Goal: Contribute content: Contribute content

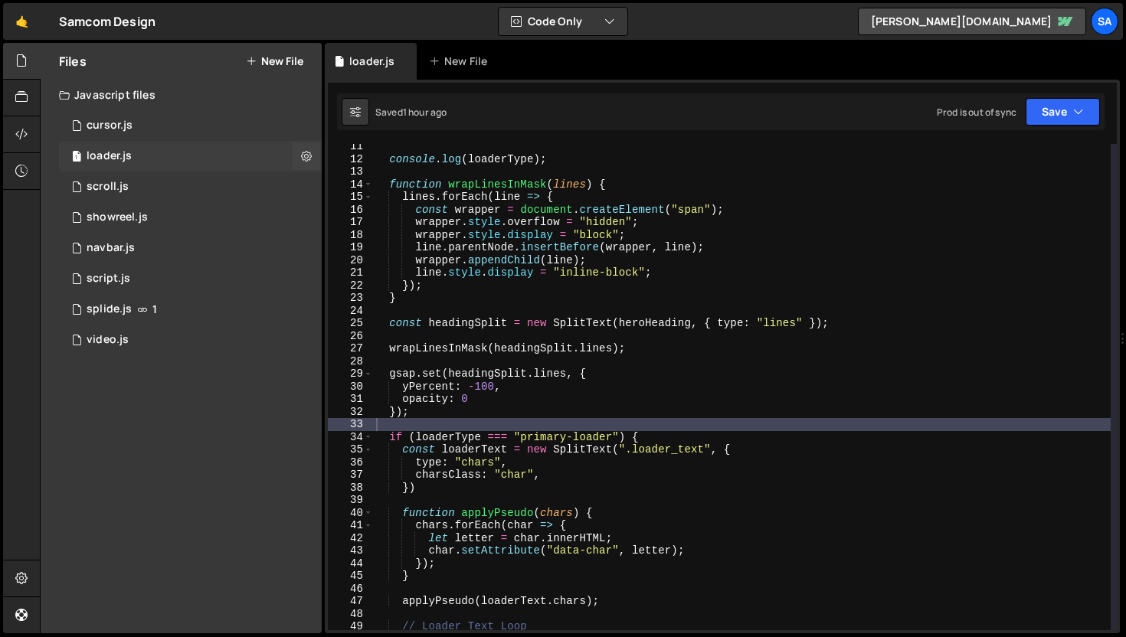
scroll to position [130, 0]
click at [189, 107] on div "Javascript files" at bounding box center [181, 95] width 281 height 31
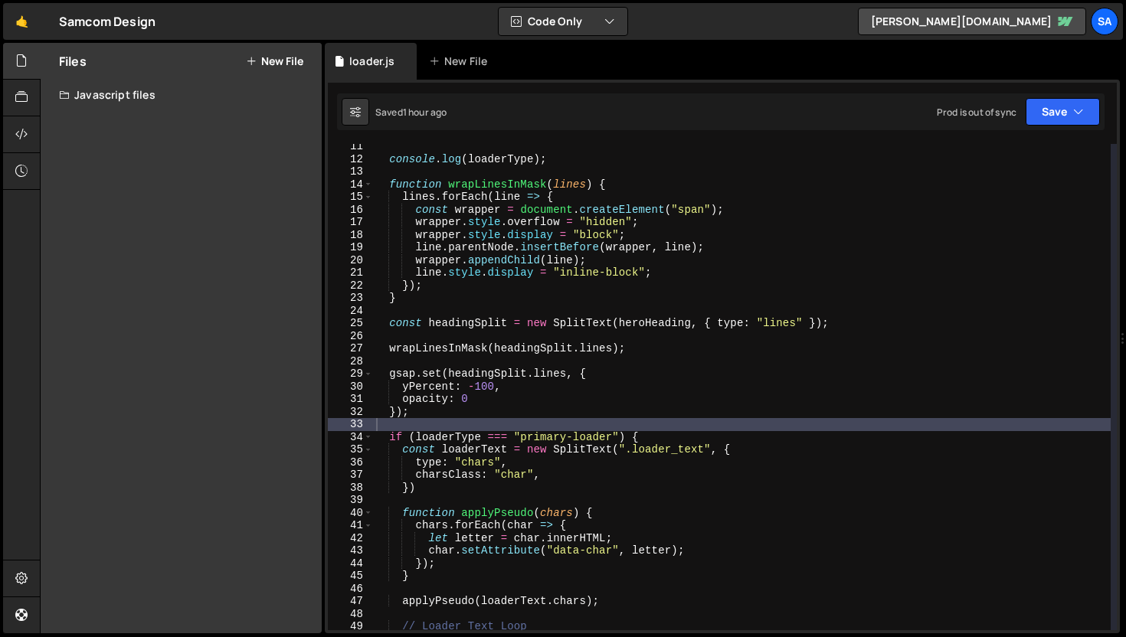
click at [163, 97] on div "Javascript files" at bounding box center [181, 95] width 281 height 31
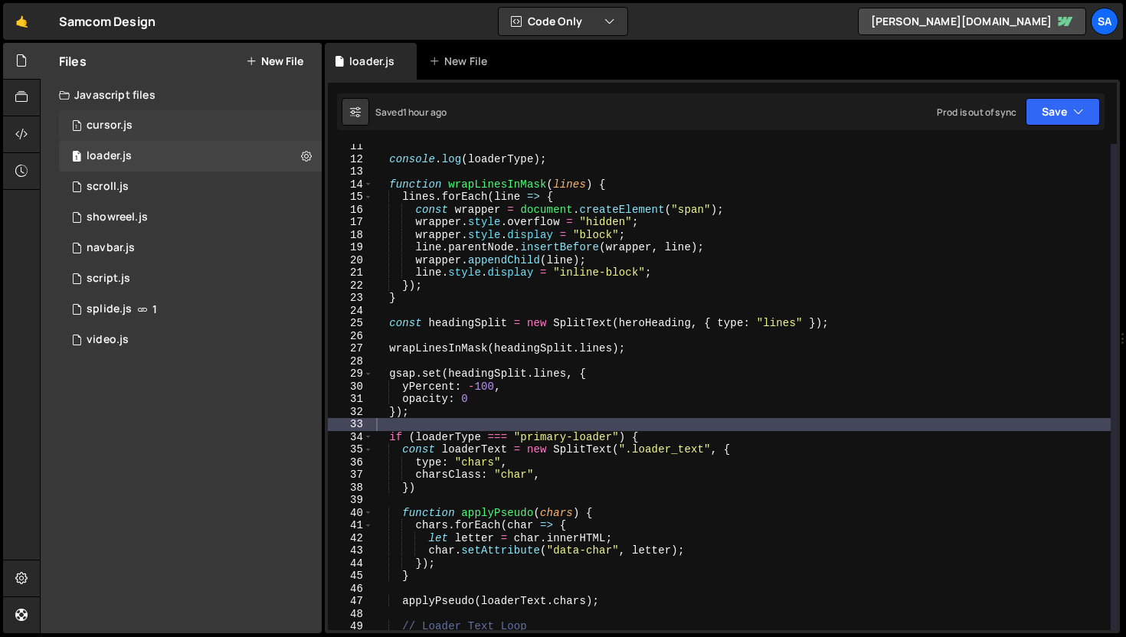
click at [165, 128] on div "1 cursor.js 0" at bounding box center [193, 125] width 268 height 31
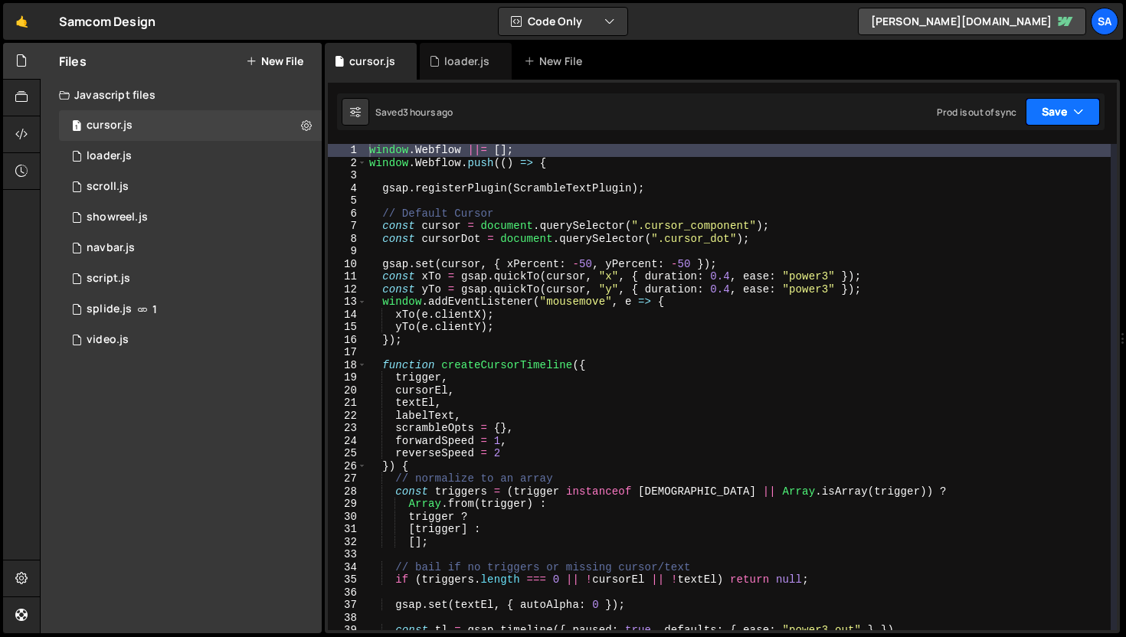
scroll to position [7498, 0]
click at [1058, 113] on button "Save" at bounding box center [1063, 112] width 74 height 28
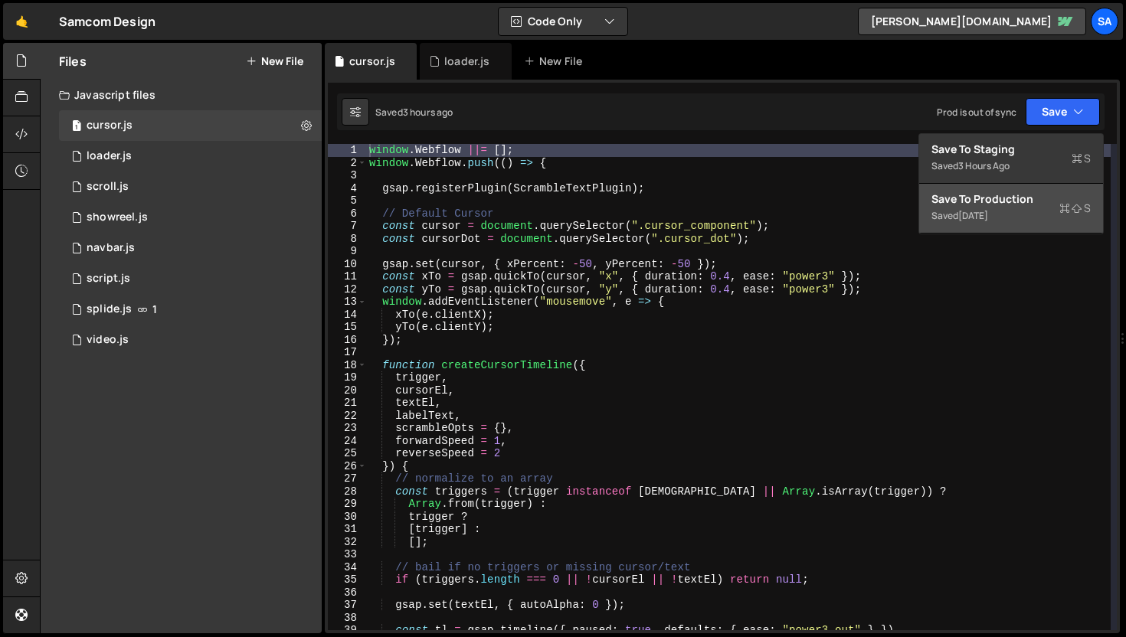
click at [1022, 201] on div "Save to Production S" at bounding box center [1010, 198] width 159 height 15
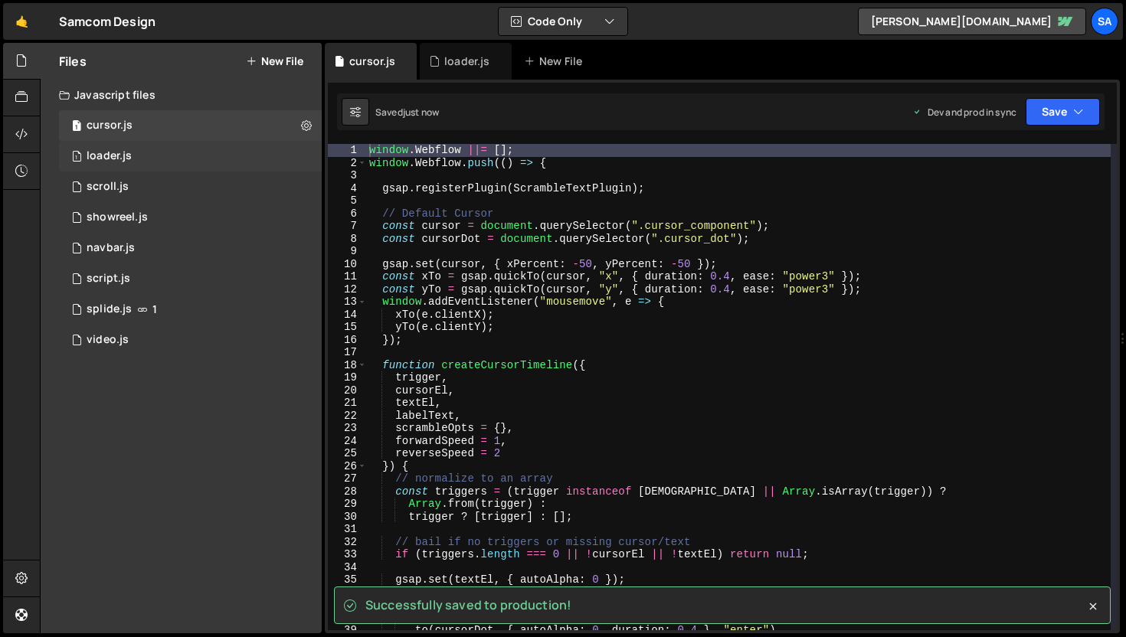
click at [143, 158] on div "1 loader.js 0" at bounding box center [193, 156] width 268 height 31
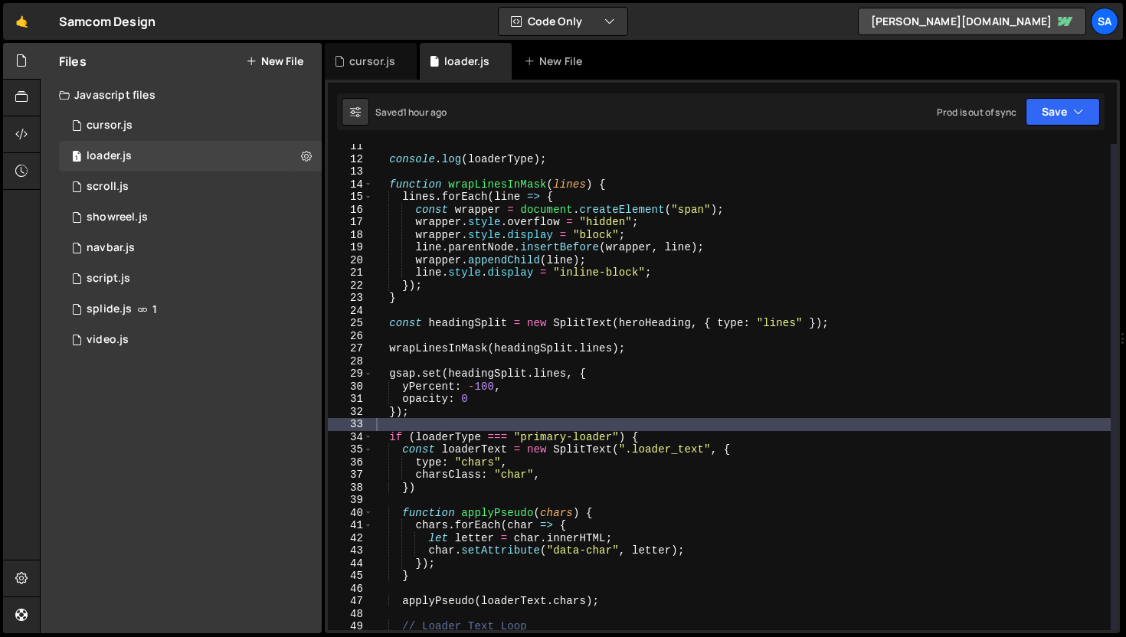
scroll to position [0, 0]
click at [1047, 103] on button "Save" at bounding box center [1063, 112] width 74 height 28
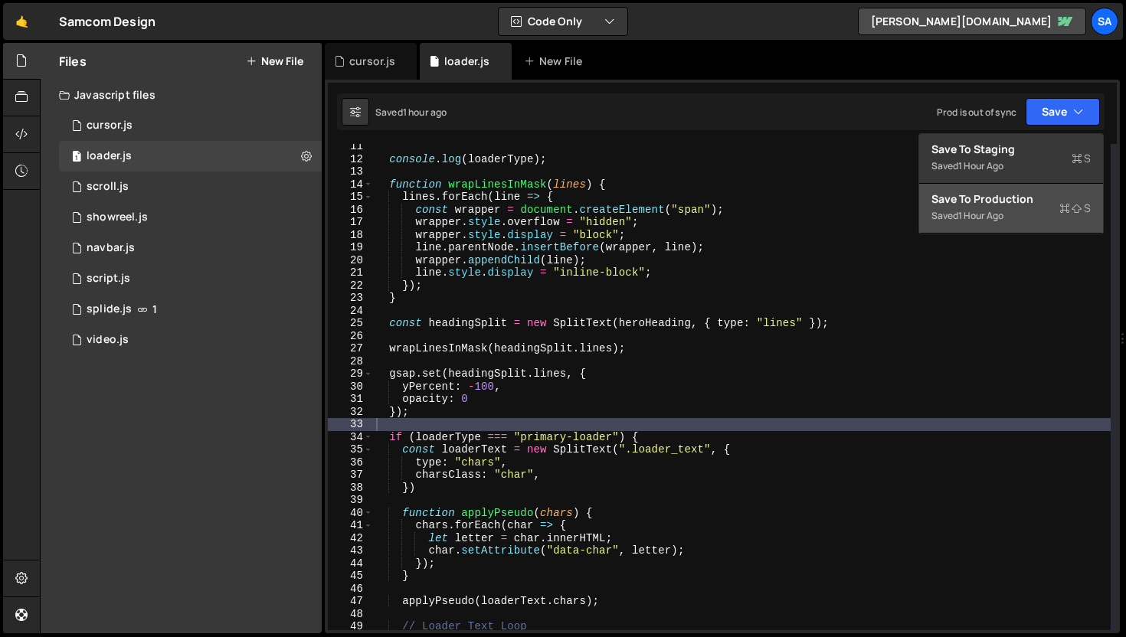
click at [1017, 202] on div "Save to Production S" at bounding box center [1010, 198] width 159 height 15
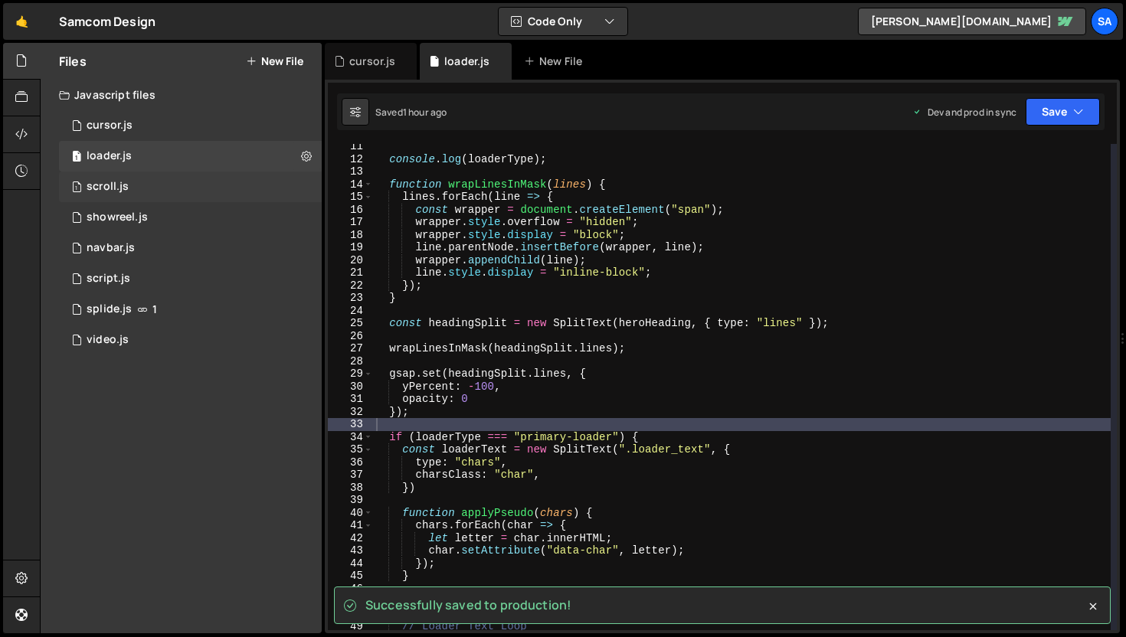
click at [146, 179] on div "1 scroll.js 0" at bounding box center [193, 187] width 268 height 31
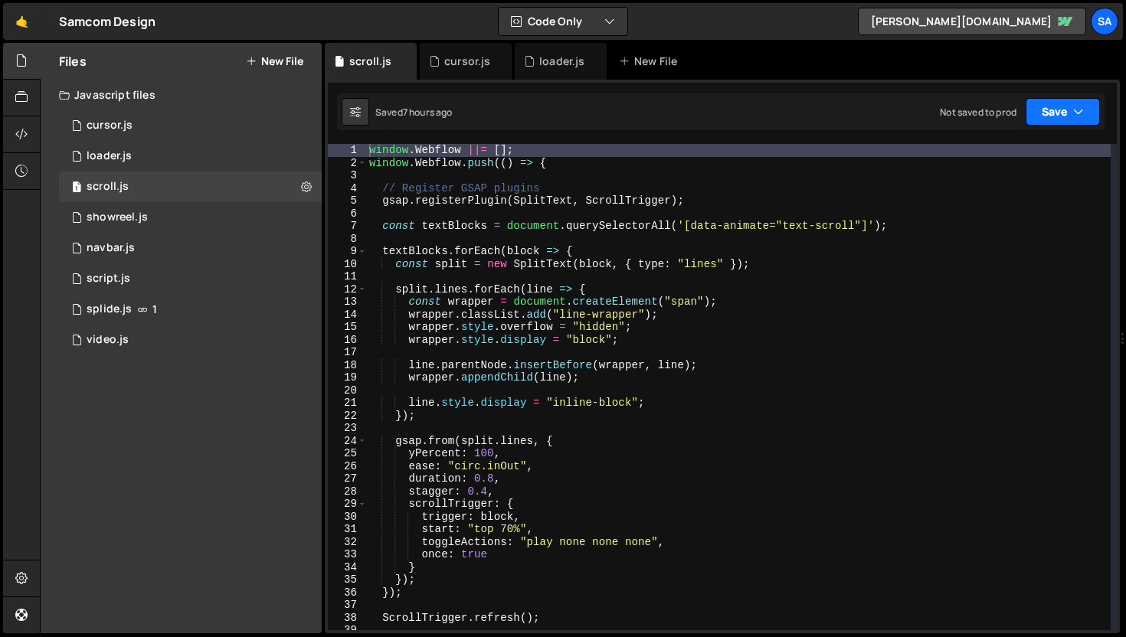
click at [1052, 119] on button "Save" at bounding box center [1063, 112] width 74 height 28
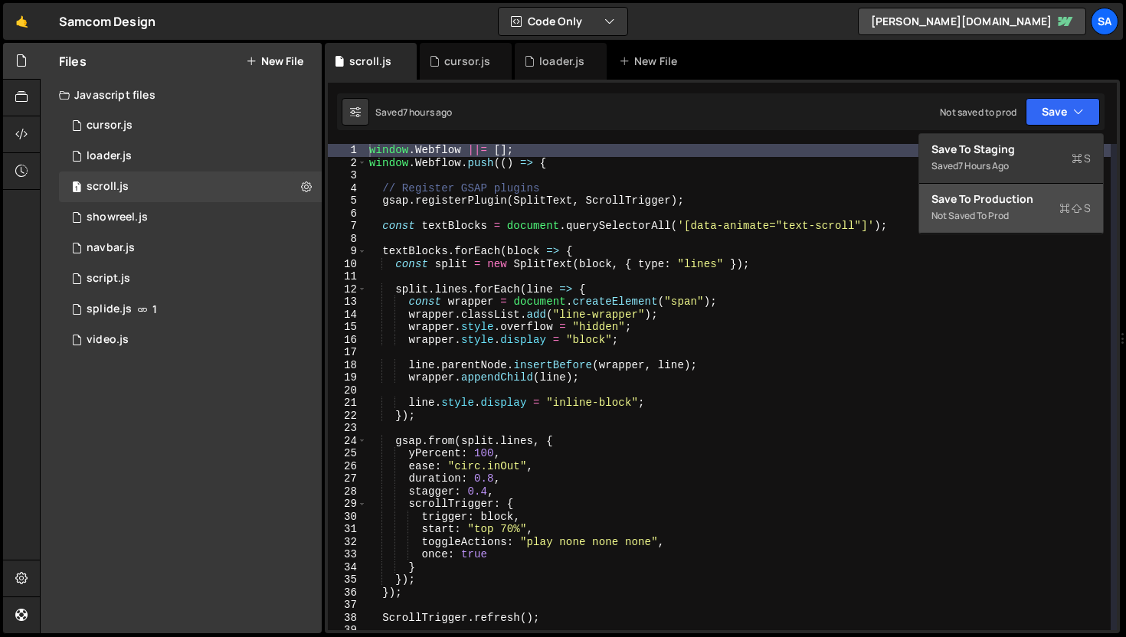
click at [1013, 204] on div "Save to Production S" at bounding box center [1010, 198] width 159 height 15
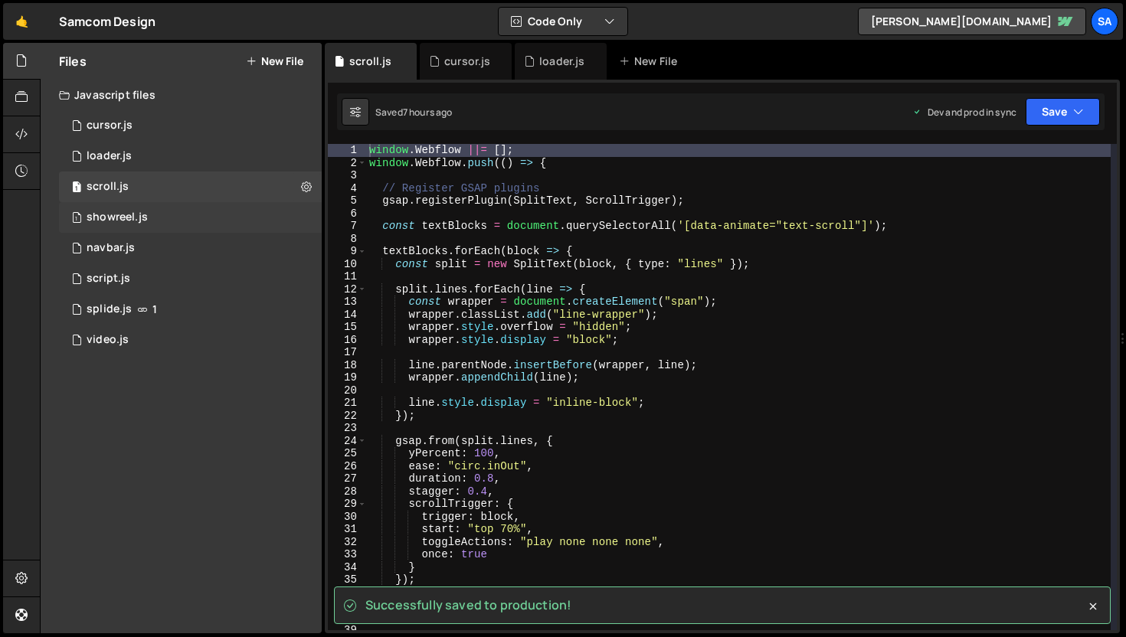
click at [189, 213] on div "1 showreel.js 0" at bounding box center [193, 217] width 268 height 31
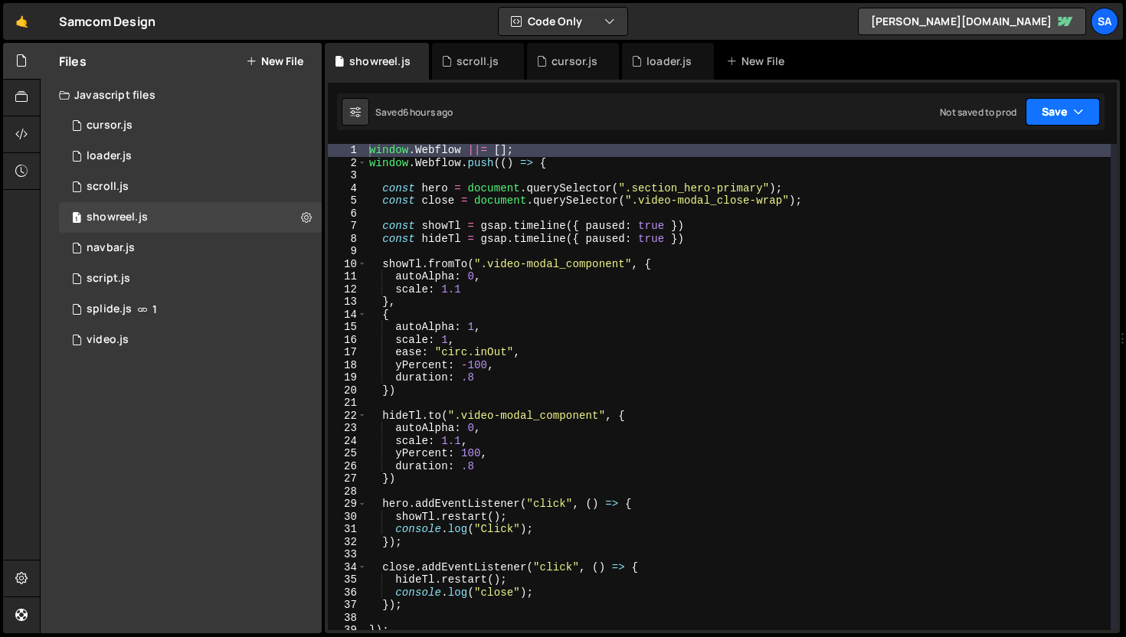
click at [1094, 108] on button "Save" at bounding box center [1063, 112] width 74 height 28
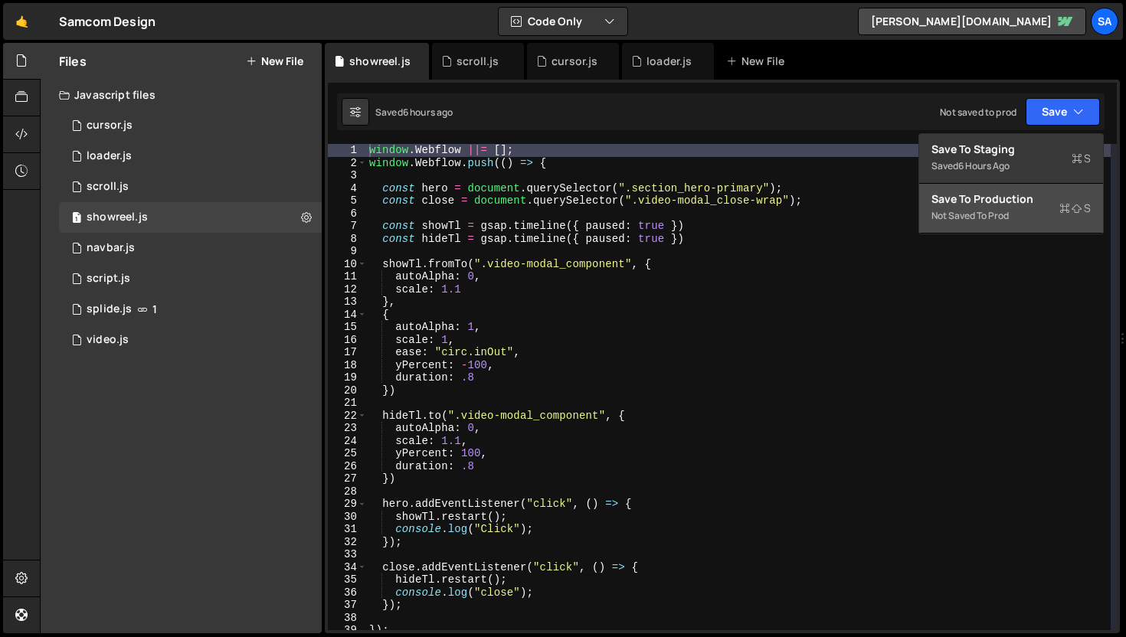
click at [1003, 209] on div "Not saved to prod" at bounding box center [1010, 216] width 159 height 18
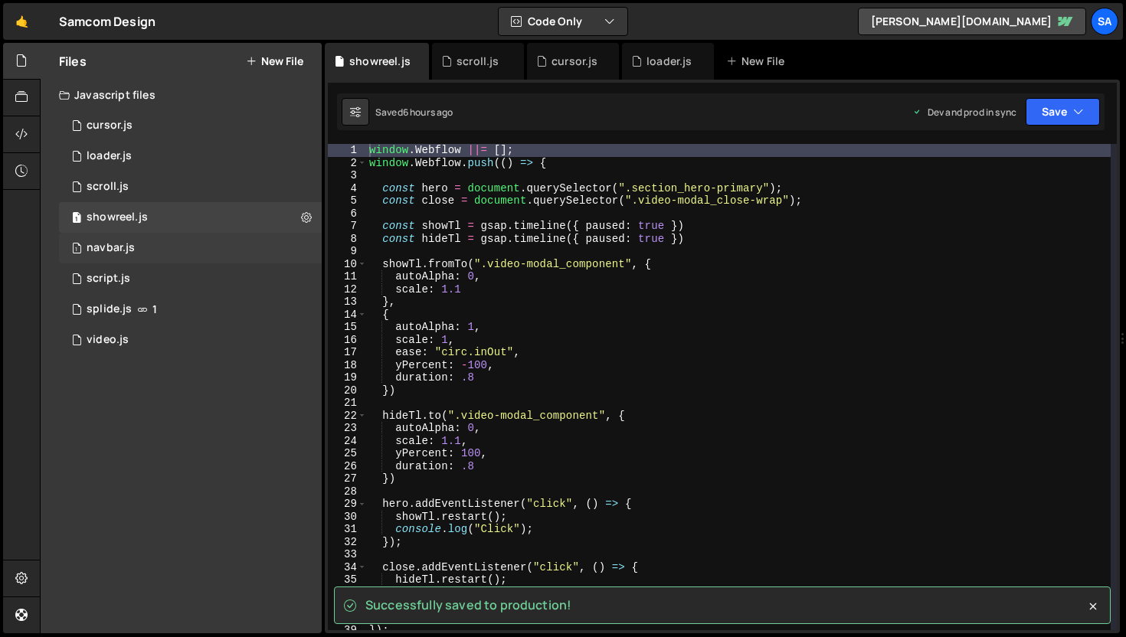
click at [182, 244] on div "1 navbar.js 0" at bounding box center [193, 248] width 268 height 31
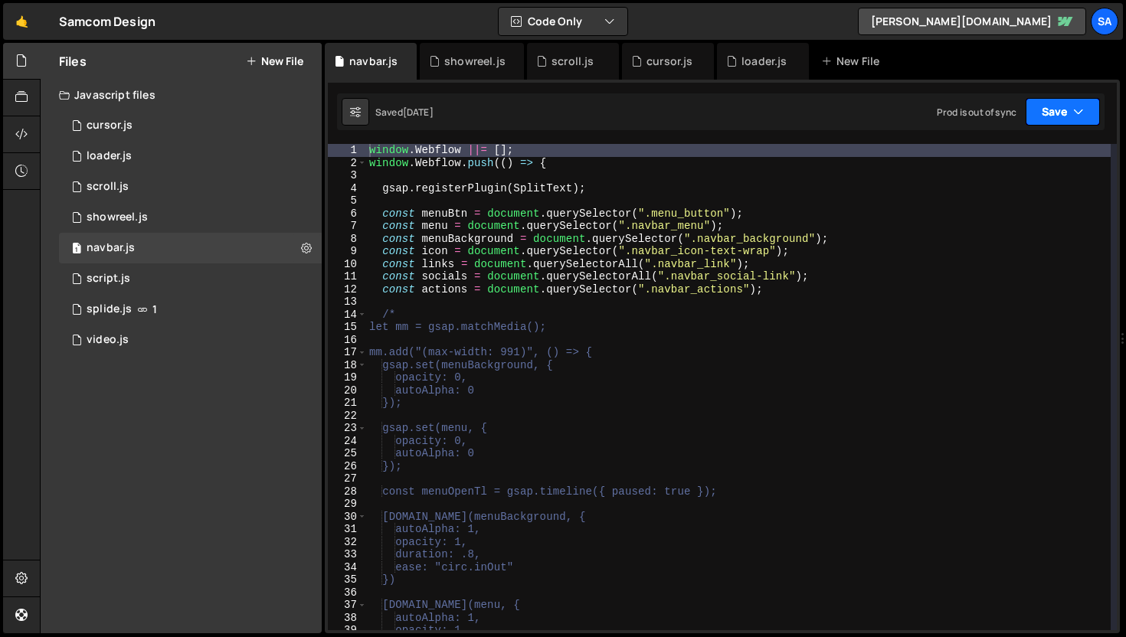
click at [1060, 116] on button "Save" at bounding box center [1063, 112] width 74 height 28
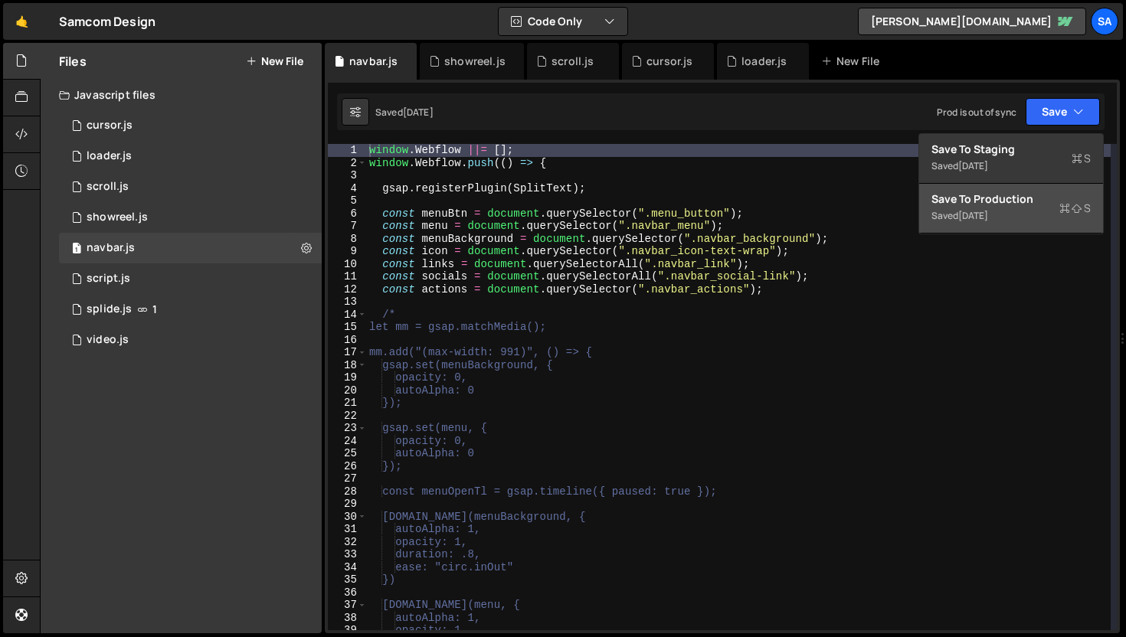
click at [1031, 205] on div "Save to Production S" at bounding box center [1010, 198] width 159 height 15
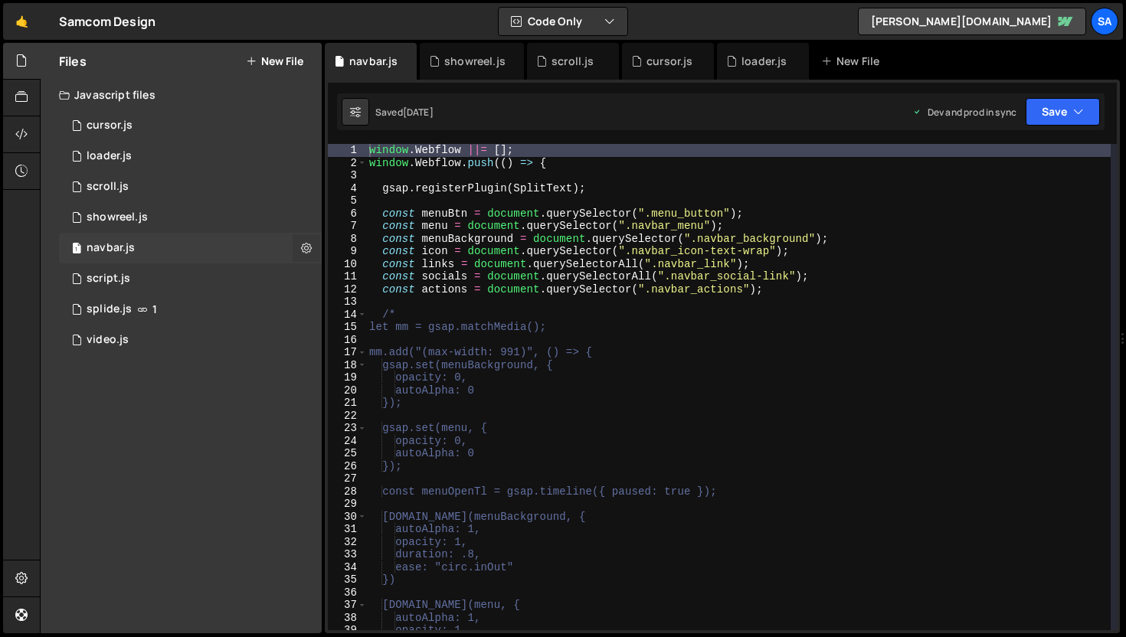
click at [300, 247] on button at bounding box center [307, 248] width 28 height 28
type input "navbar"
radio input "true"
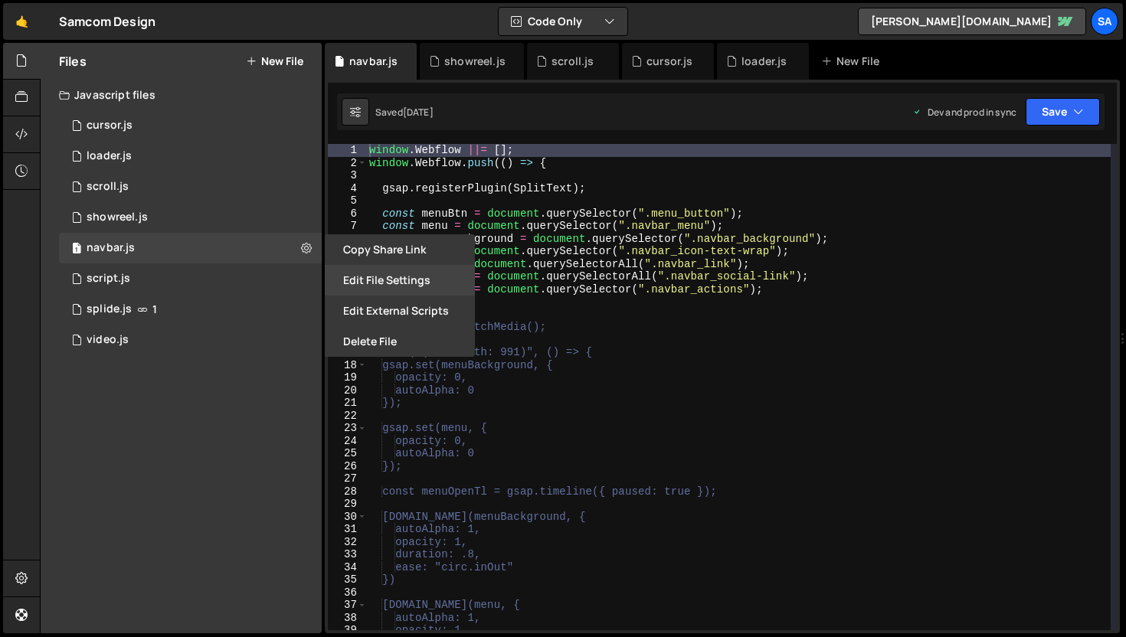
click at [384, 269] on button "Edit File Settings" at bounding box center [400, 280] width 150 height 31
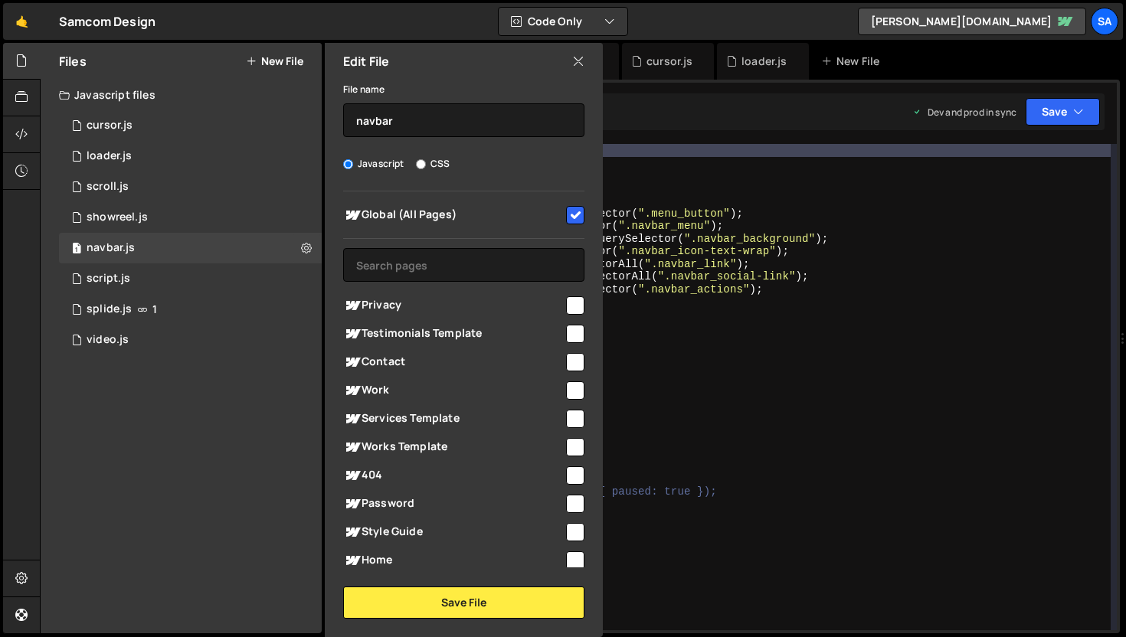
click at [572, 215] on input "checkbox" at bounding box center [575, 215] width 18 height 18
checkbox input "false"
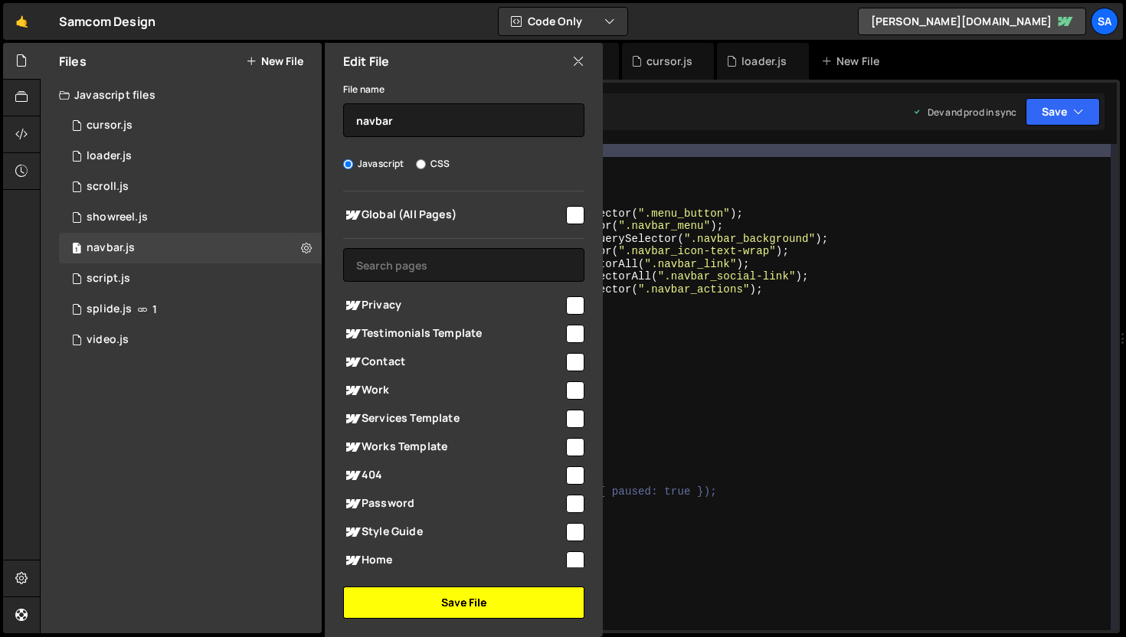
click at [483, 597] on button "Save File" at bounding box center [463, 603] width 241 height 32
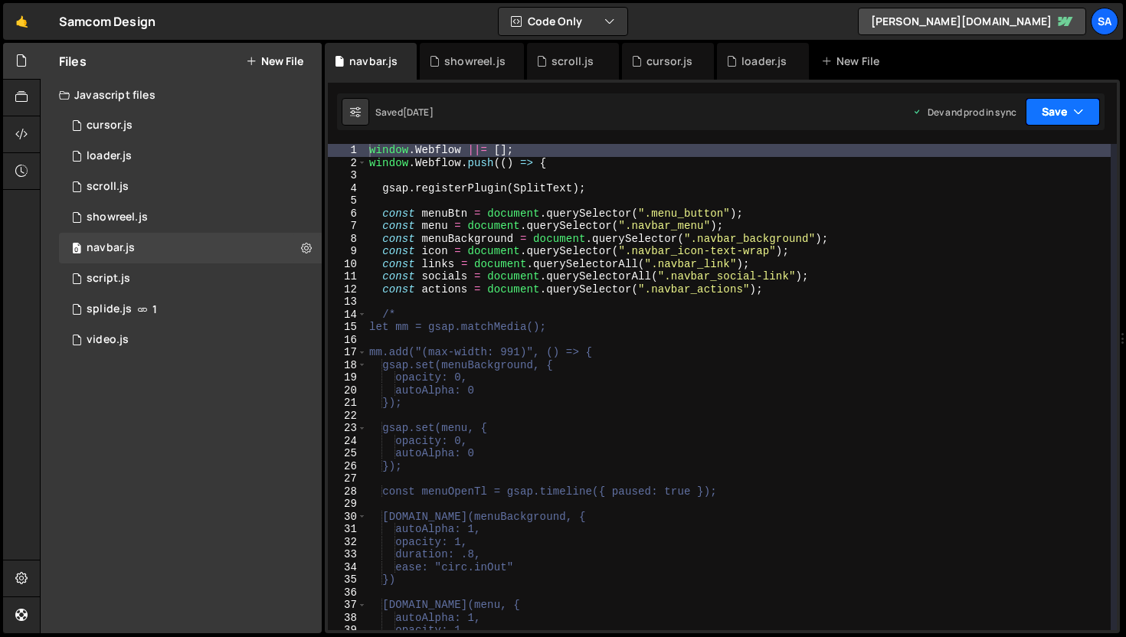
click at [1069, 115] on button "Save" at bounding box center [1063, 112] width 74 height 28
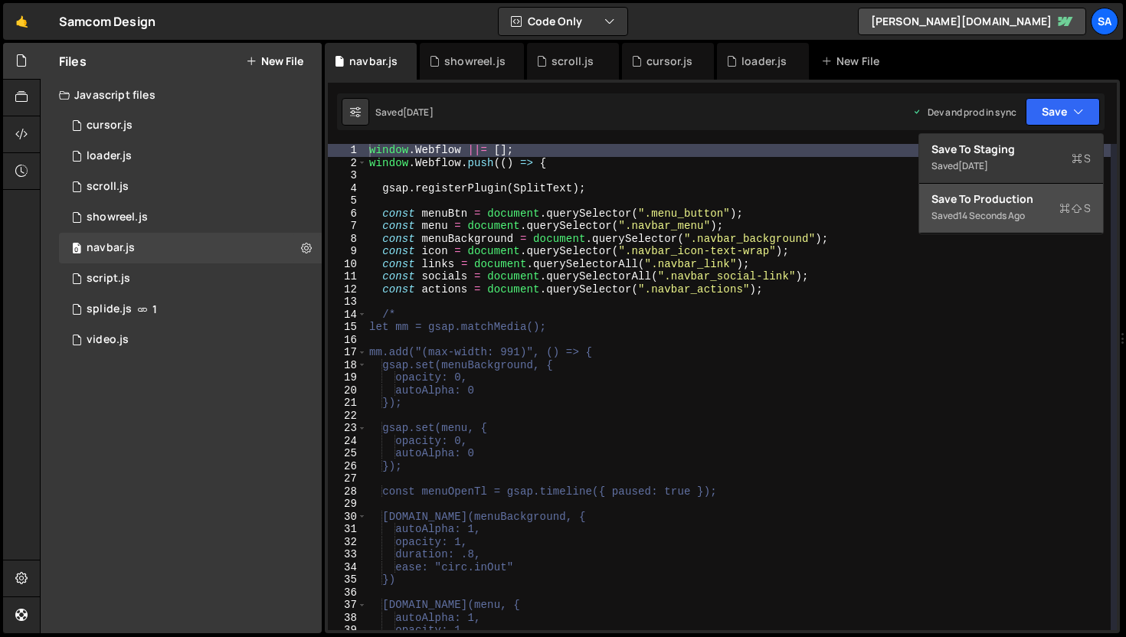
click at [1016, 206] on div "Save to Production S" at bounding box center [1010, 198] width 159 height 15
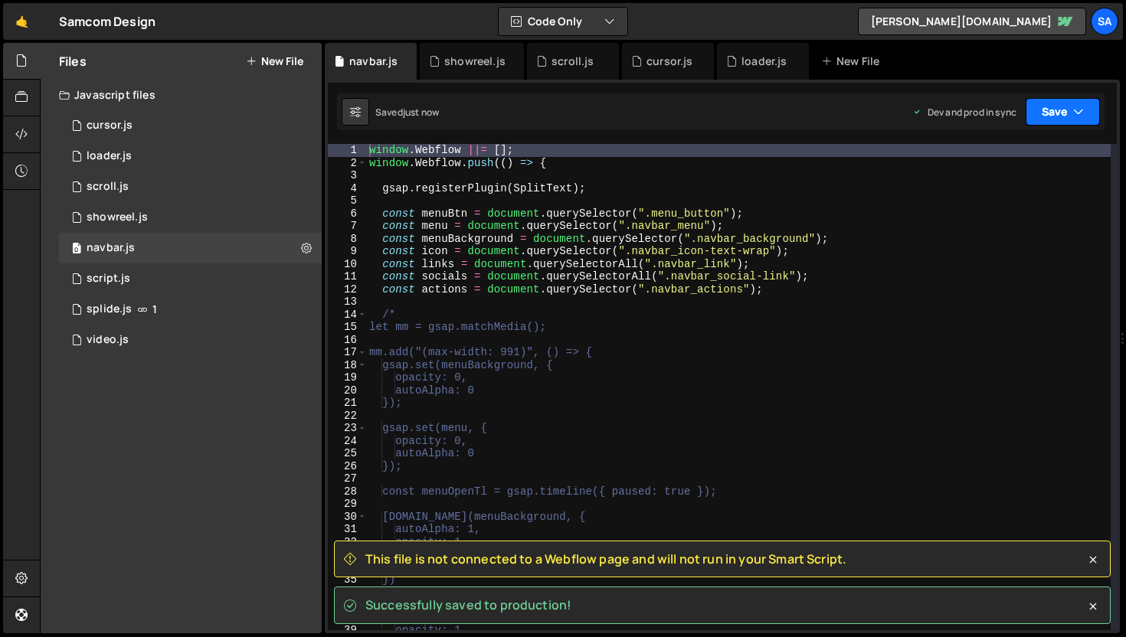
click at [1065, 113] on button "Save" at bounding box center [1063, 112] width 74 height 28
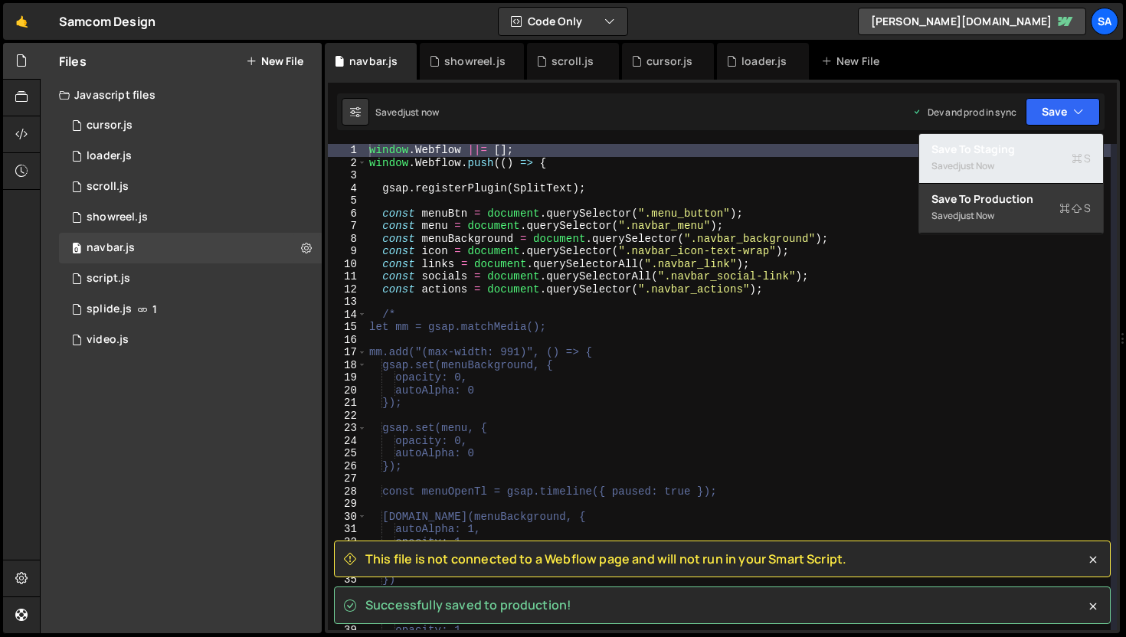
click at [1039, 138] on button "Save to Staging S Saved just now" at bounding box center [1011, 159] width 184 height 50
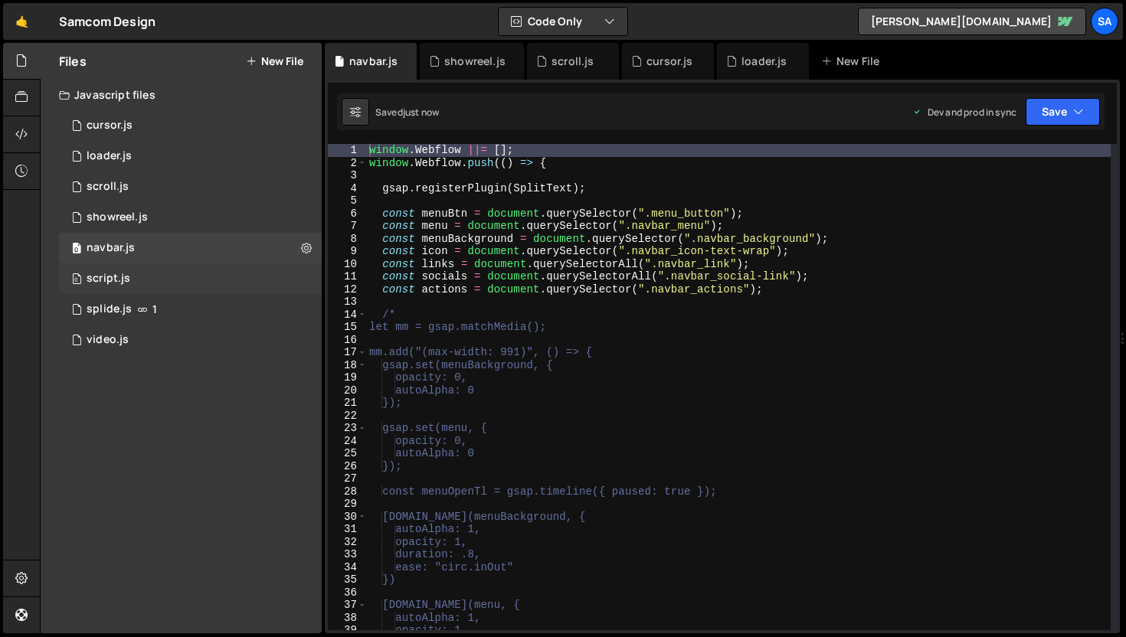
click at [172, 268] on div "0 script.js 0" at bounding box center [193, 278] width 268 height 31
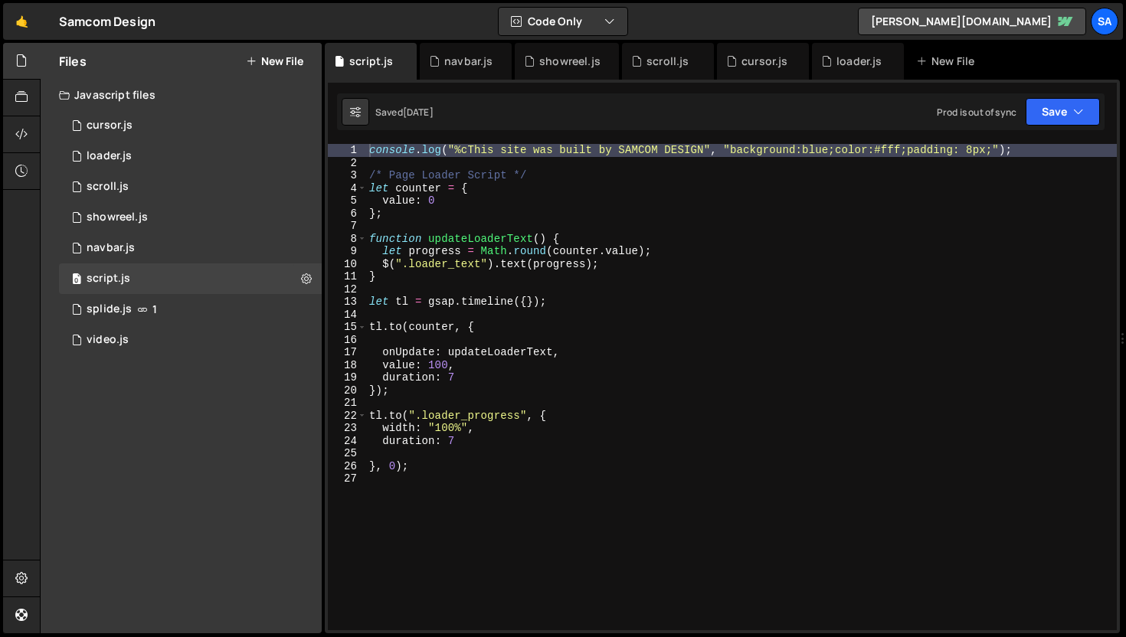
scroll to position [25201, 0]
click at [303, 280] on icon at bounding box center [306, 278] width 11 height 15
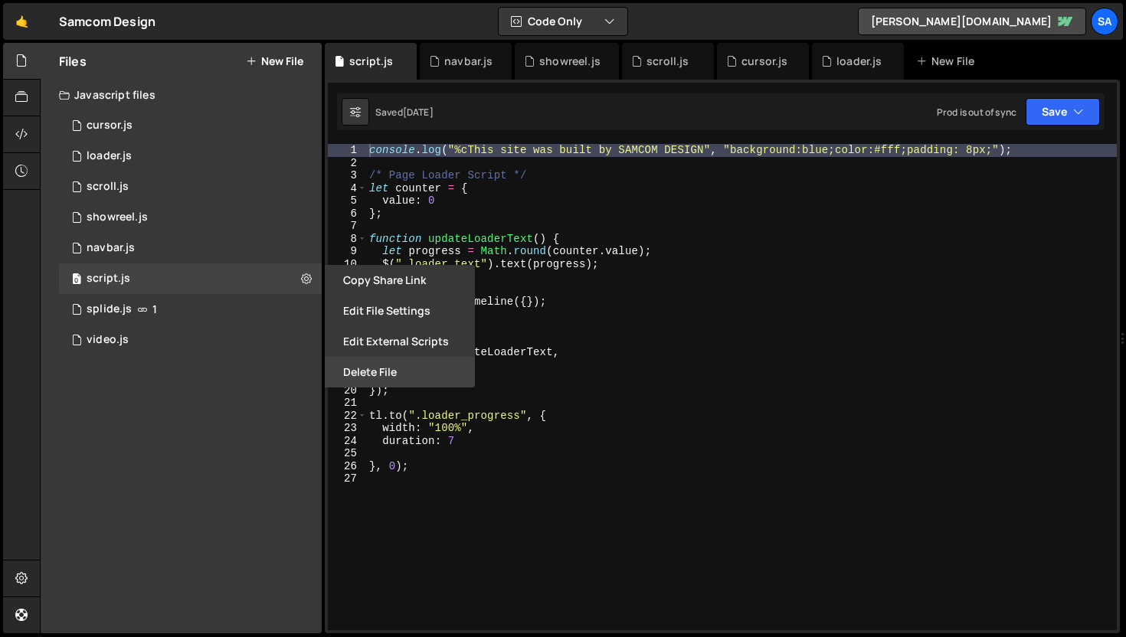
click at [391, 372] on button "Delete File" at bounding box center [400, 372] width 150 height 31
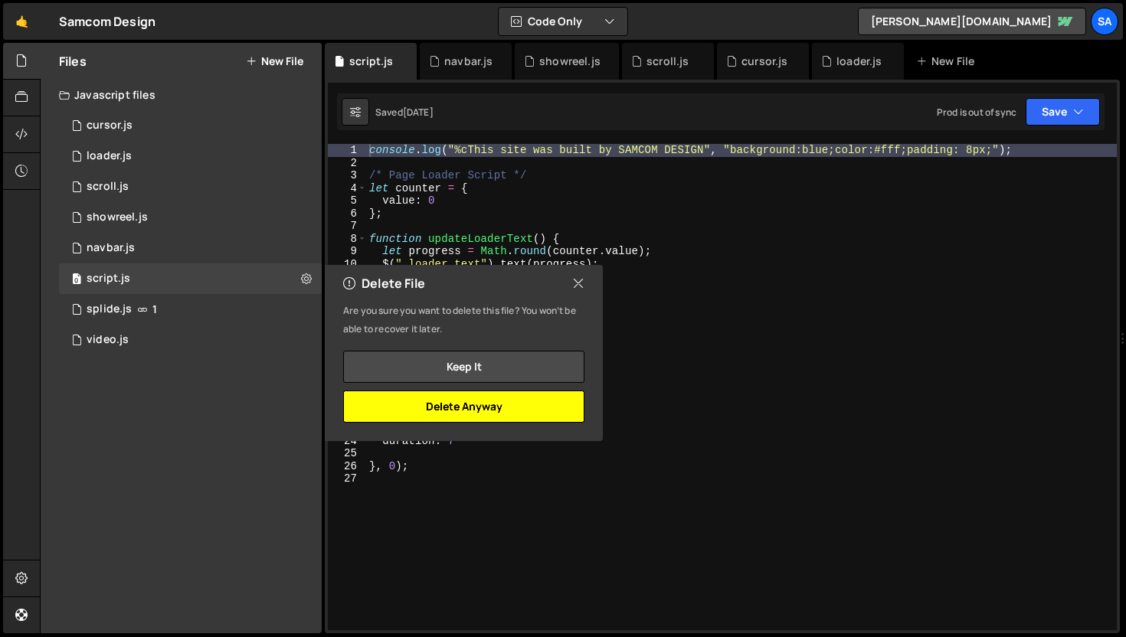
click at [492, 408] on button "Delete Anyway" at bounding box center [463, 407] width 241 height 32
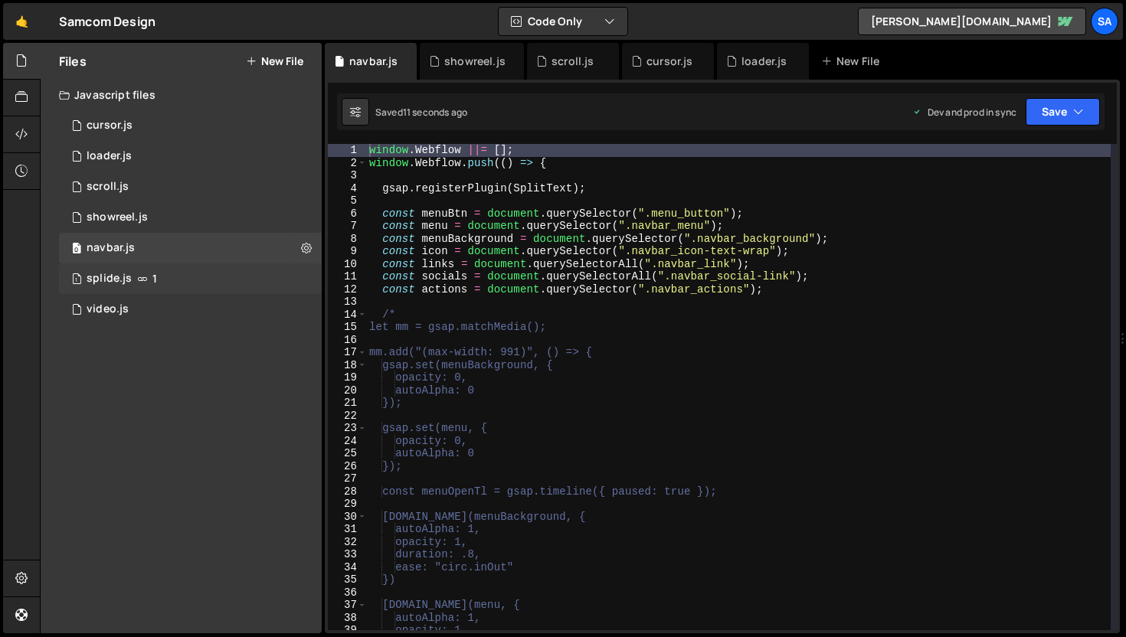
click at [134, 290] on div "1 splide.js 1" at bounding box center [193, 278] width 268 height 31
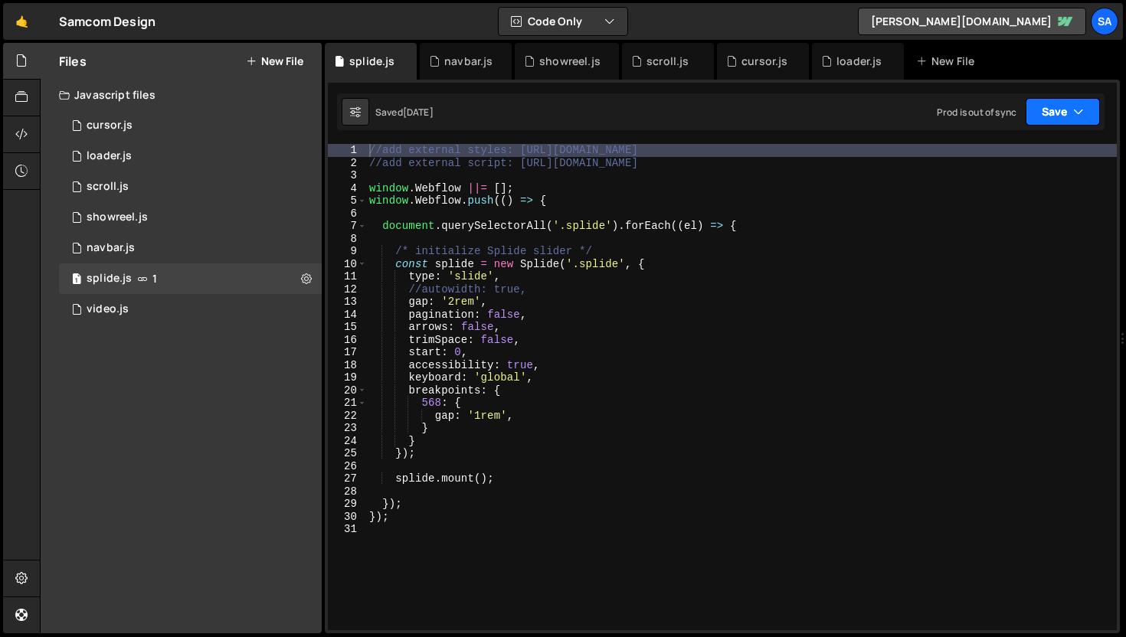
click at [1057, 123] on button "Save" at bounding box center [1063, 112] width 74 height 28
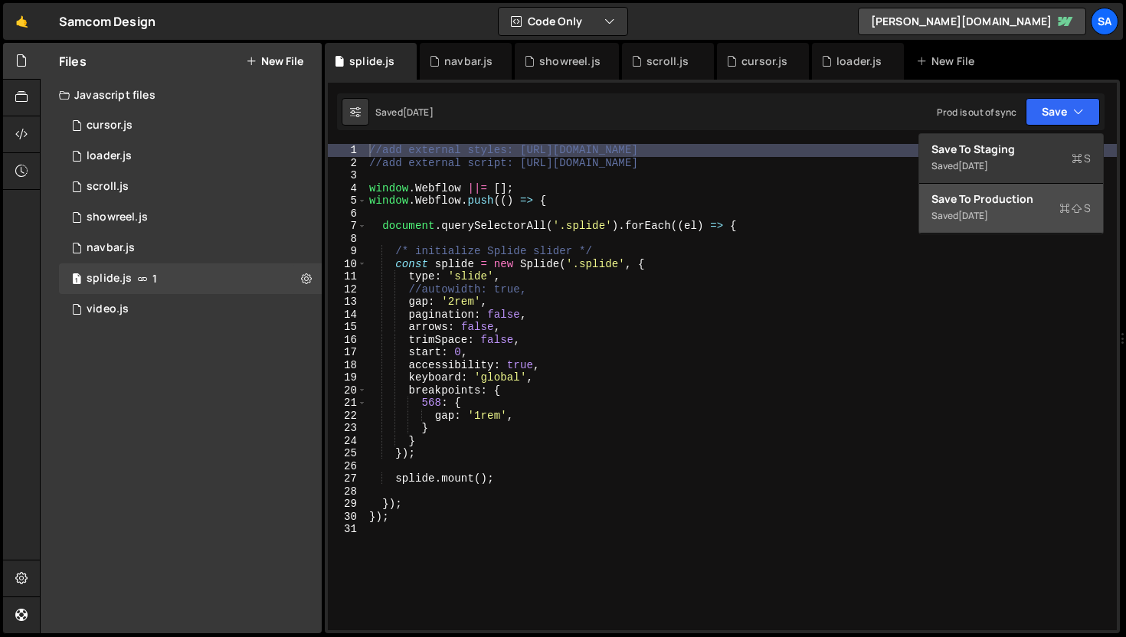
click at [1002, 204] on div "Save to Production S" at bounding box center [1010, 198] width 159 height 15
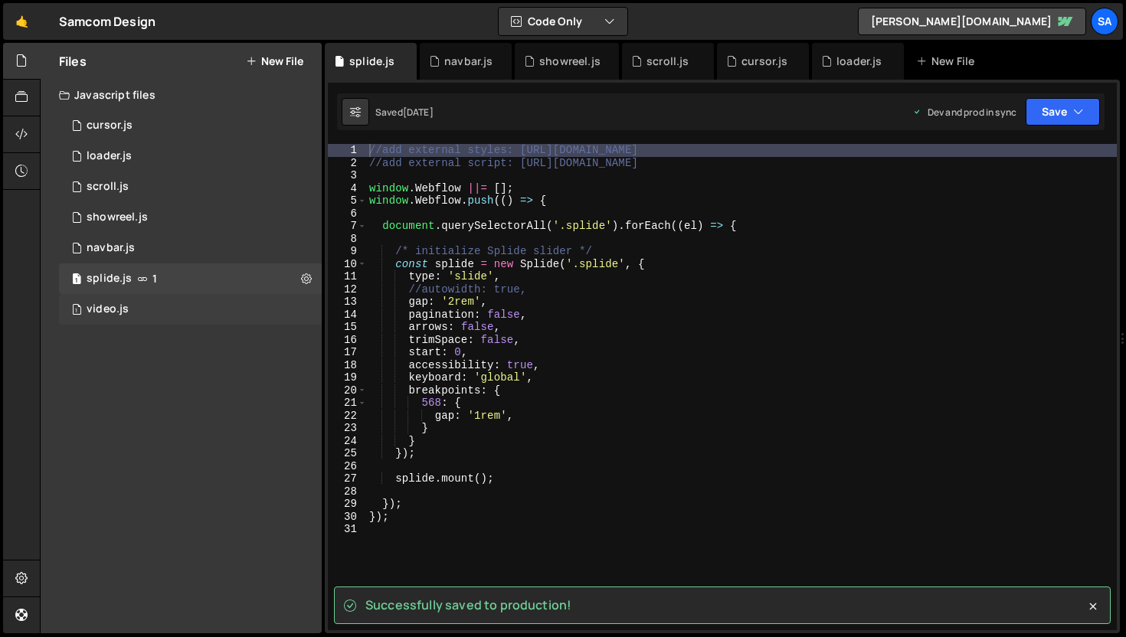
click at [181, 311] on div "1 video.js 0" at bounding box center [193, 309] width 268 height 31
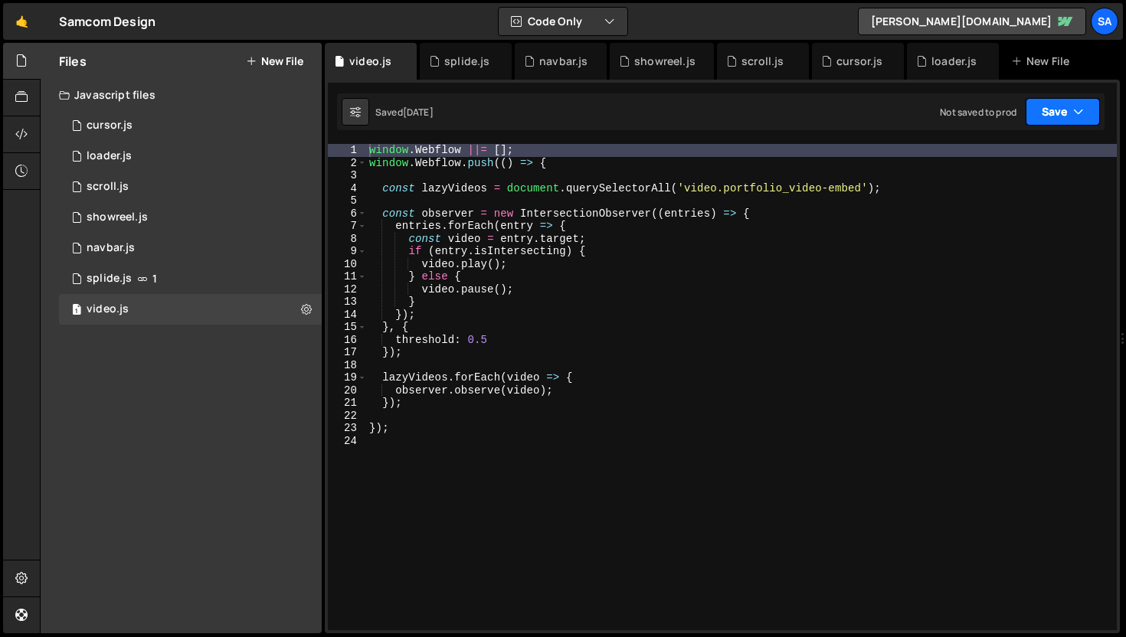
click at [1095, 116] on button "Save" at bounding box center [1063, 112] width 74 height 28
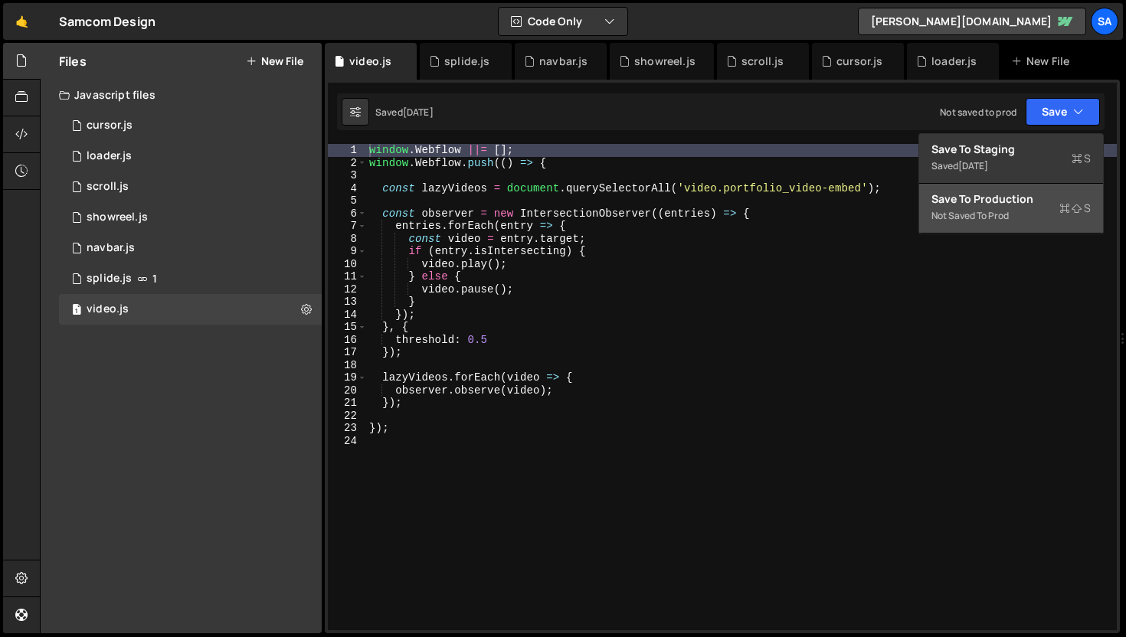
click at [1022, 208] on div "Not saved to prod" at bounding box center [1010, 216] width 159 height 18
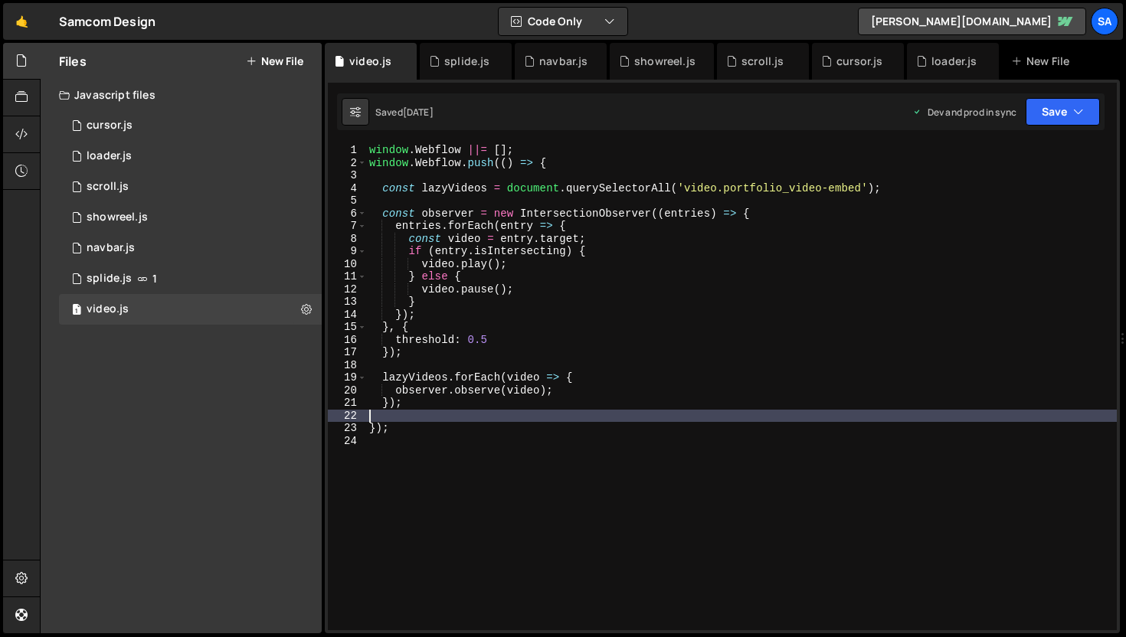
click at [419, 410] on div "window . Webflow ||= [ ] ; window . Webflow . push (( ) => { const lazyVideos =…" at bounding box center [741, 400] width 751 height 512
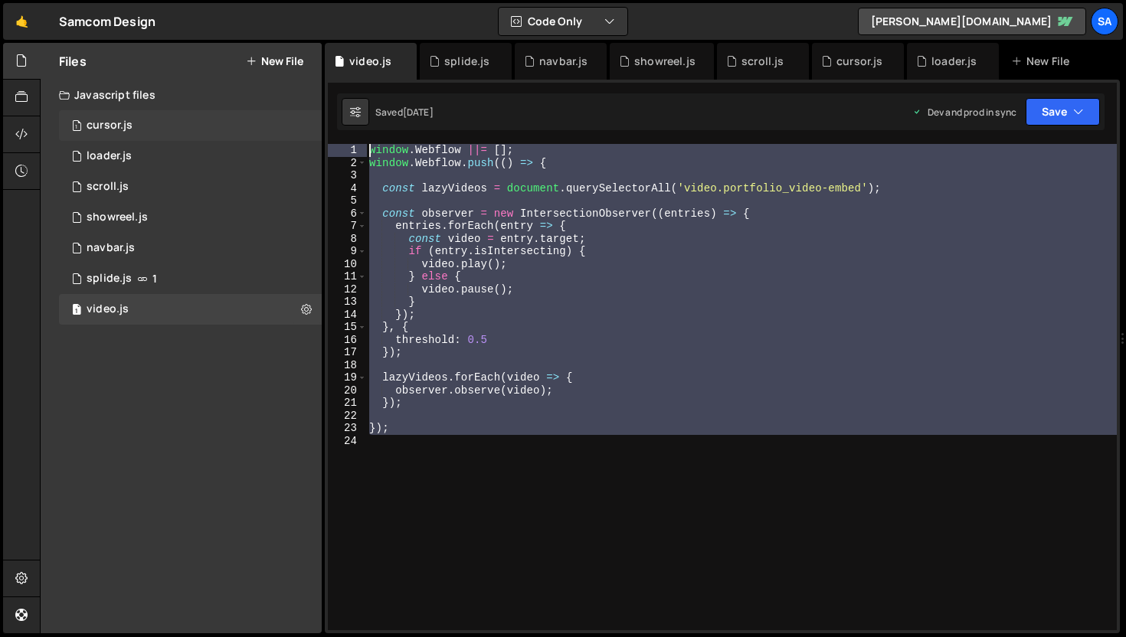
drag, startPoint x: 426, startPoint y: 436, endPoint x: 310, endPoint y: 133, distance: 323.9
click at [310, 133] on div "Files New File Javascript files 1 cursor.js 0 1 loader.js 0 1 scroll.js 0 1 0 1…" at bounding box center [583, 338] width 1086 height 591
type textarea "window.Webflow ||= []; window.Webflow.push(() => {"
click at [299, 312] on button at bounding box center [307, 310] width 28 height 28
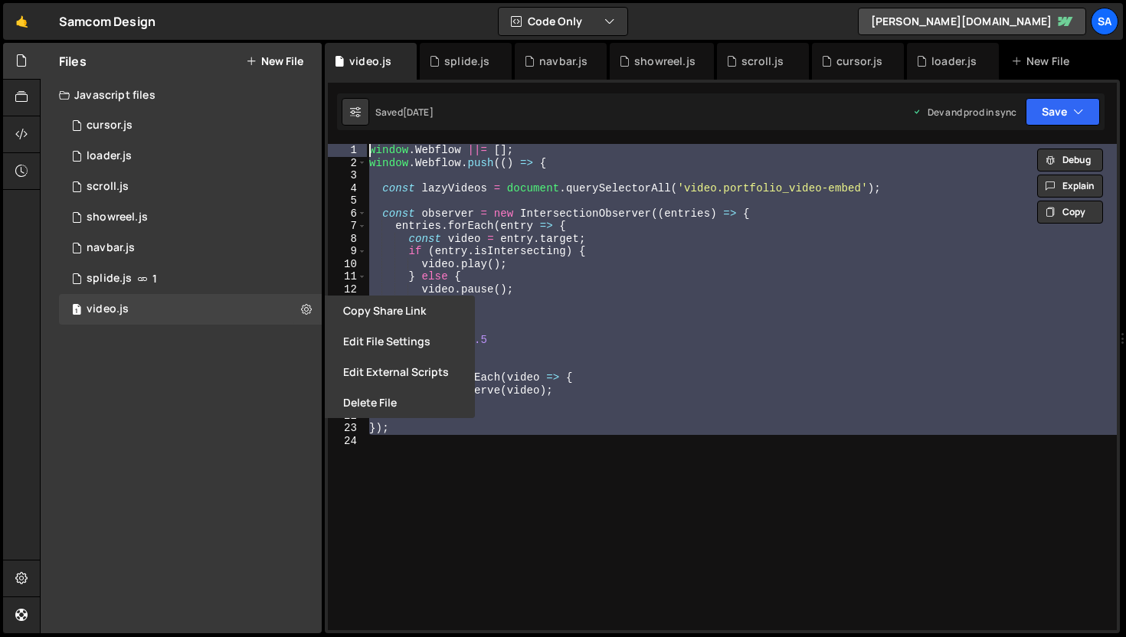
click at [492, 469] on div "window . Webflow ||= [ ] ; window . Webflow . push (( ) => { const lazyVideos =…" at bounding box center [741, 387] width 751 height 486
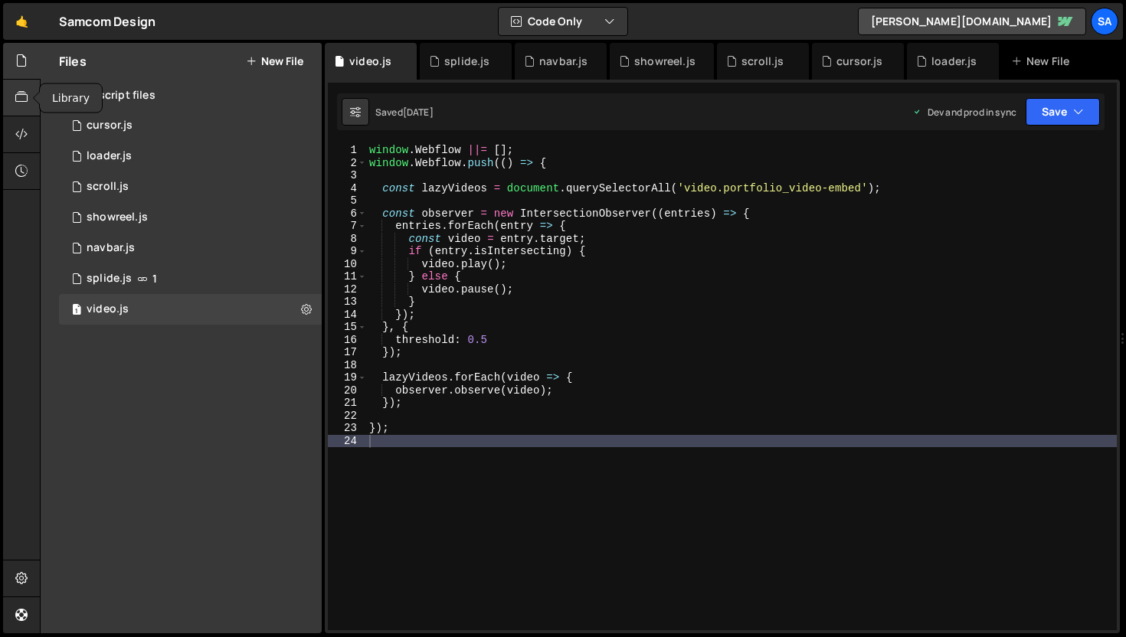
click at [21, 93] on icon at bounding box center [21, 97] width 12 height 17
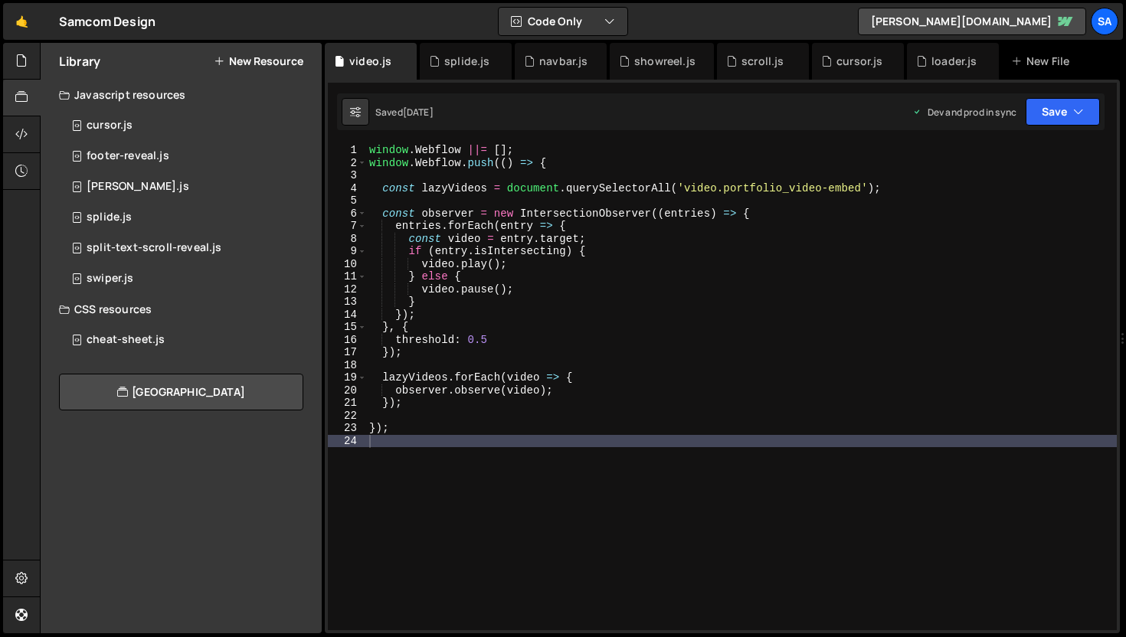
click at [250, 55] on button "New Resource" at bounding box center [259, 61] width 90 height 12
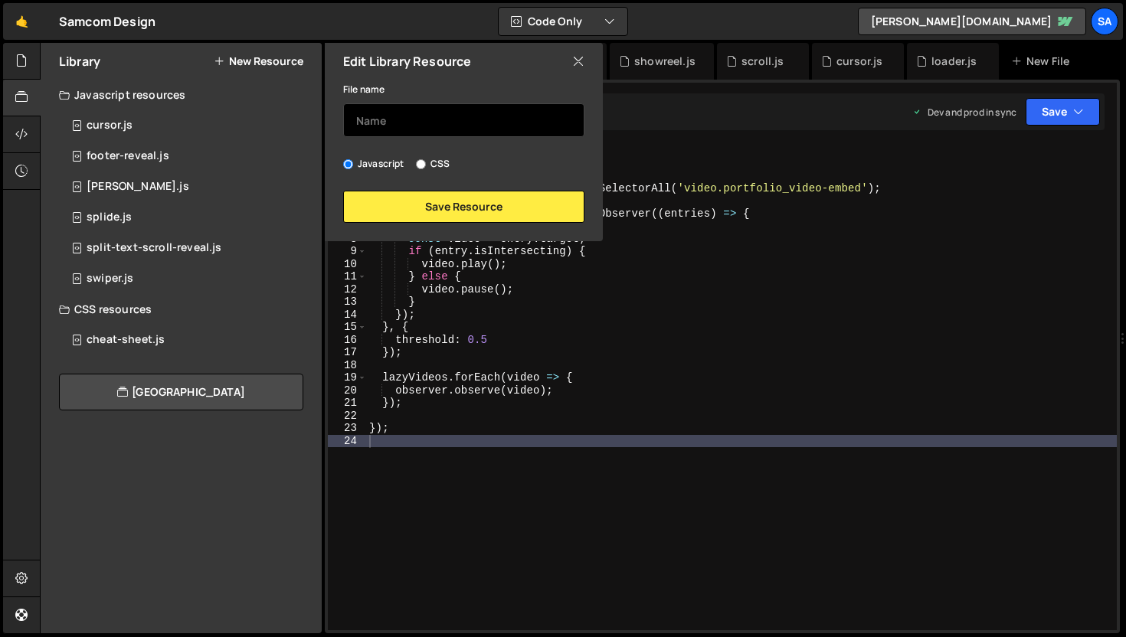
click at [438, 126] on input "text" at bounding box center [463, 120] width 241 height 34
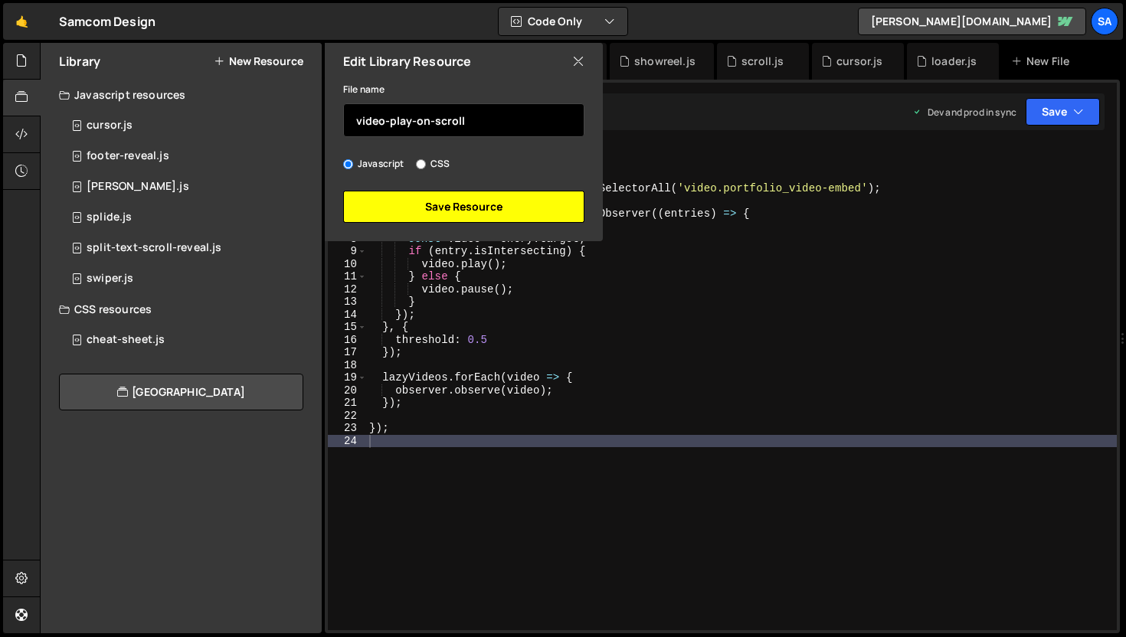
type input "video-play-on-scroll"
click at [468, 216] on button "Save Resource" at bounding box center [463, 207] width 241 height 32
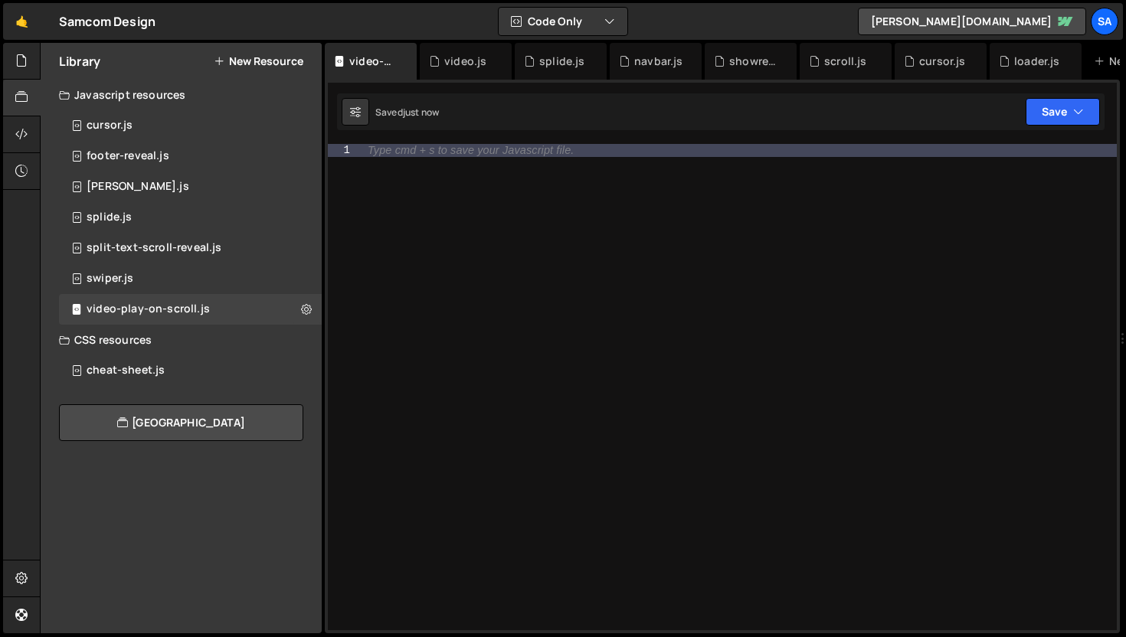
click at [456, 191] on div "Type cmd + s to save your Javascript file." at bounding box center [738, 400] width 757 height 512
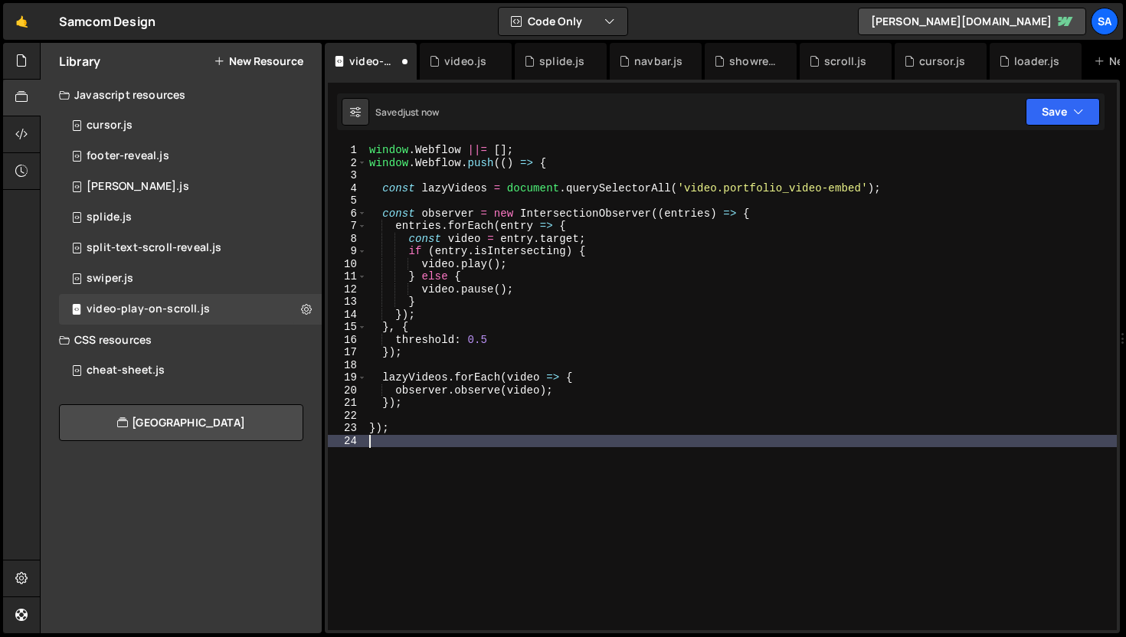
click at [1058, 134] on div "1 Type cmd + s to save your Javascript file. הההההההההההההההההההההההההההההההההה…" at bounding box center [722, 357] width 795 height 554
click at [1061, 116] on button "Save" at bounding box center [1063, 112] width 74 height 28
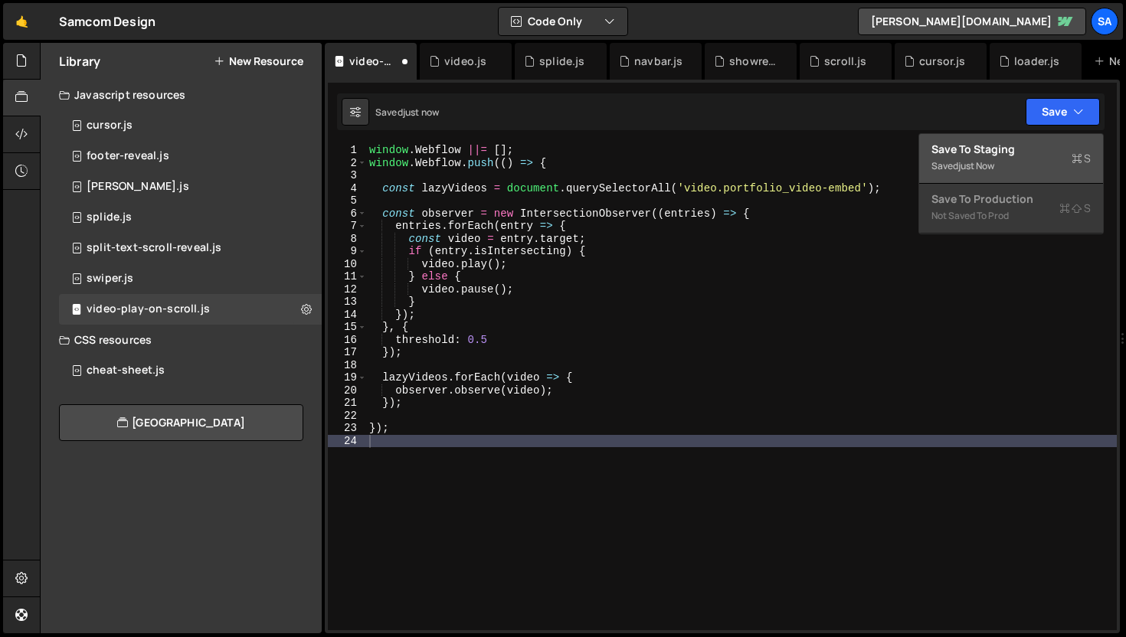
click at [984, 152] on div "Save to Staging S" at bounding box center [1010, 149] width 159 height 15
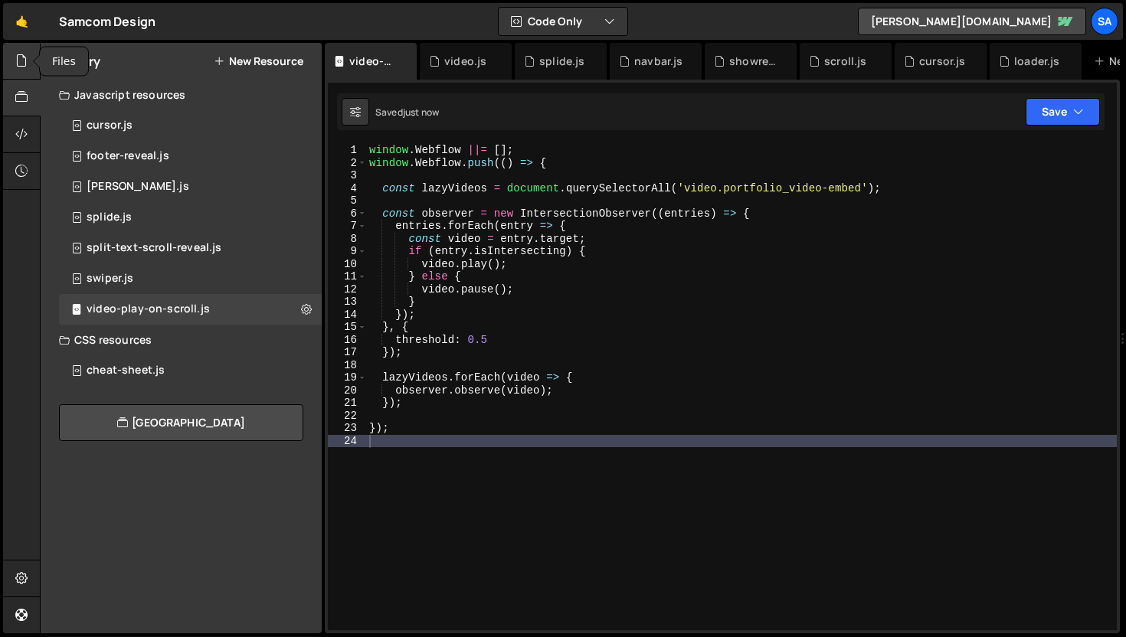
click at [25, 67] on icon at bounding box center [21, 60] width 12 height 17
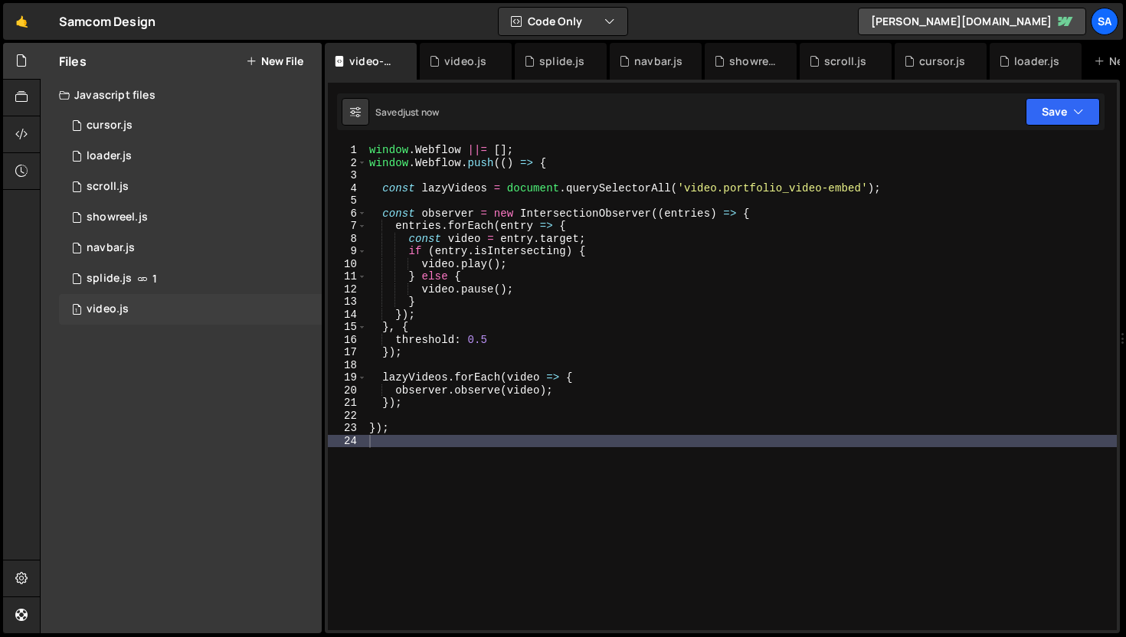
click at [201, 320] on div "1 video.js 0" at bounding box center [193, 309] width 268 height 31
click at [309, 312] on icon at bounding box center [306, 309] width 11 height 15
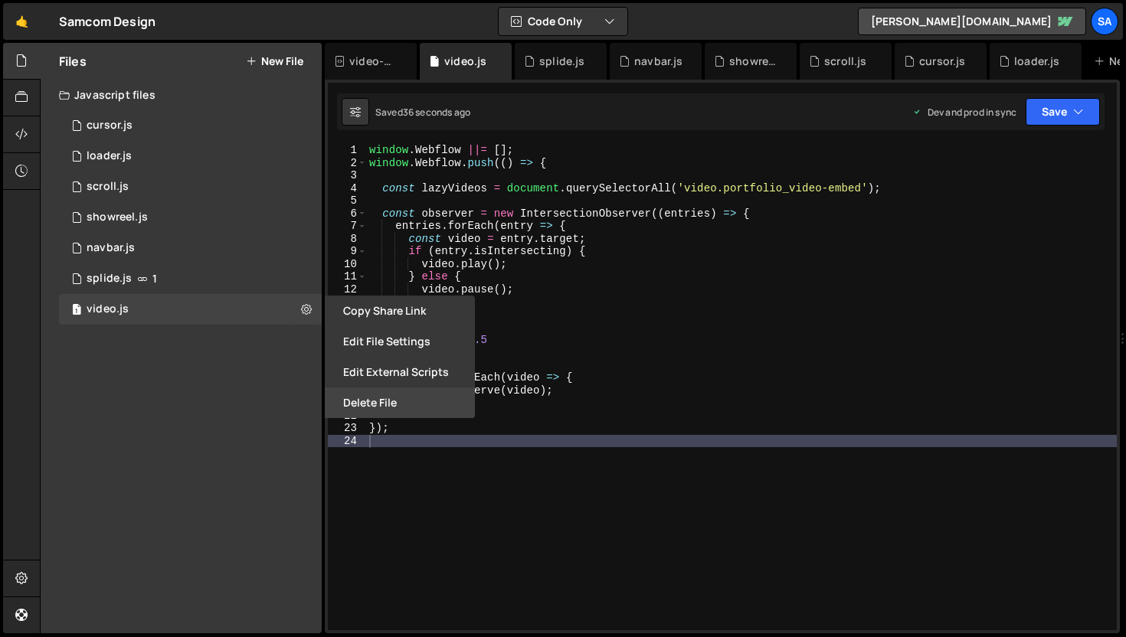
click at [395, 400] on button "Delete File" at bounding box center [400, 403] width 150 height 31
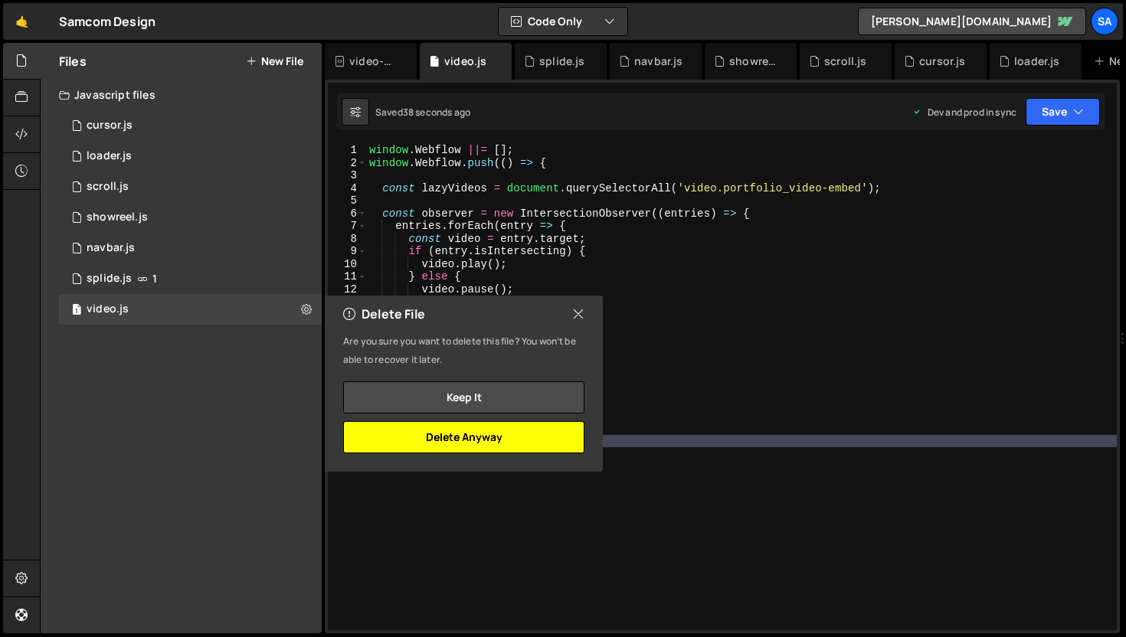
click at [484, 434] on button "Delete Anyway" at bounding box center [463, 437] width 241 height 32
